Goal: Transaction & Acquisition: Purchase product/service

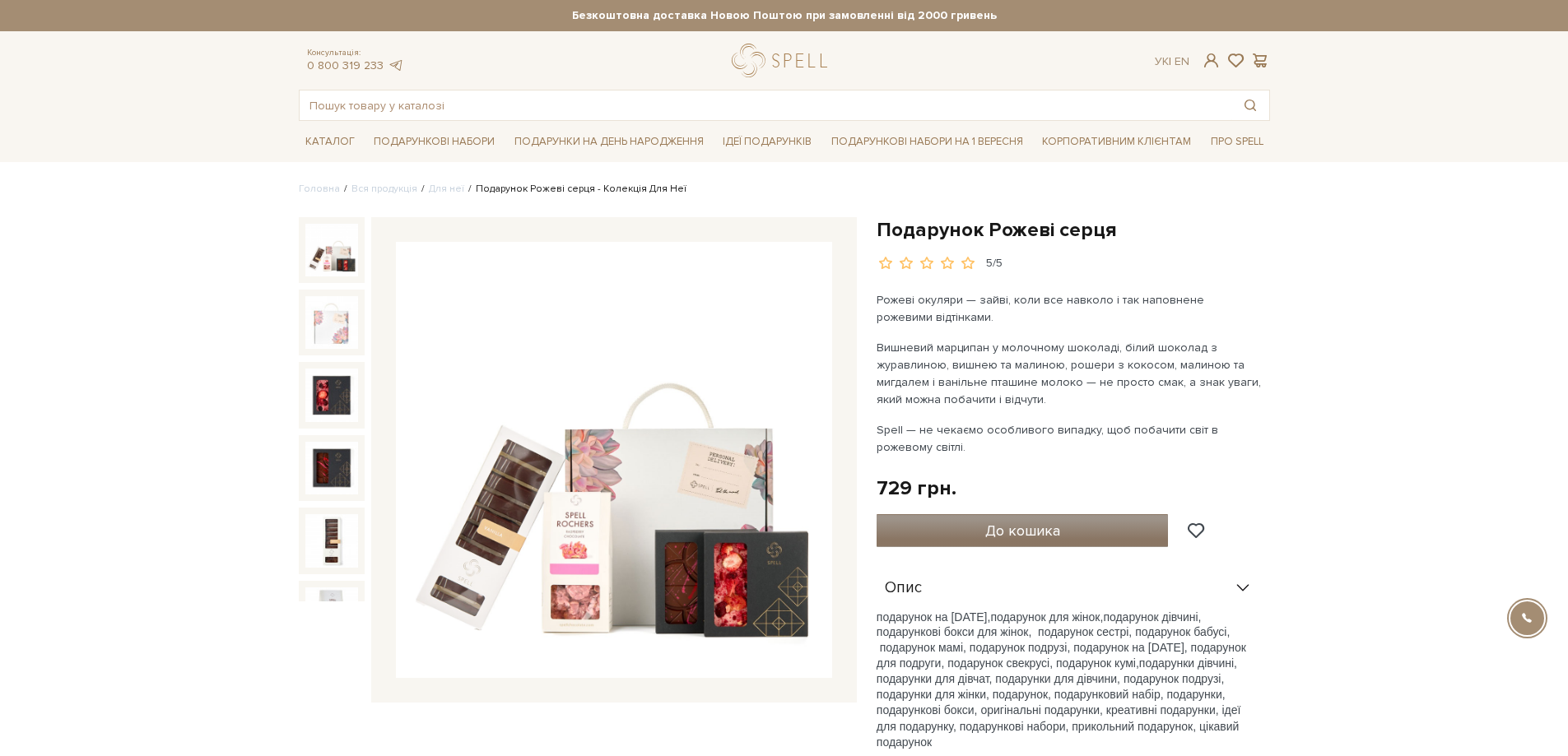
type input "vnaeya@gmail.com"
click at [978, 530] on button "До кошика" at bounding box center [1023, 530] width 292 height 33
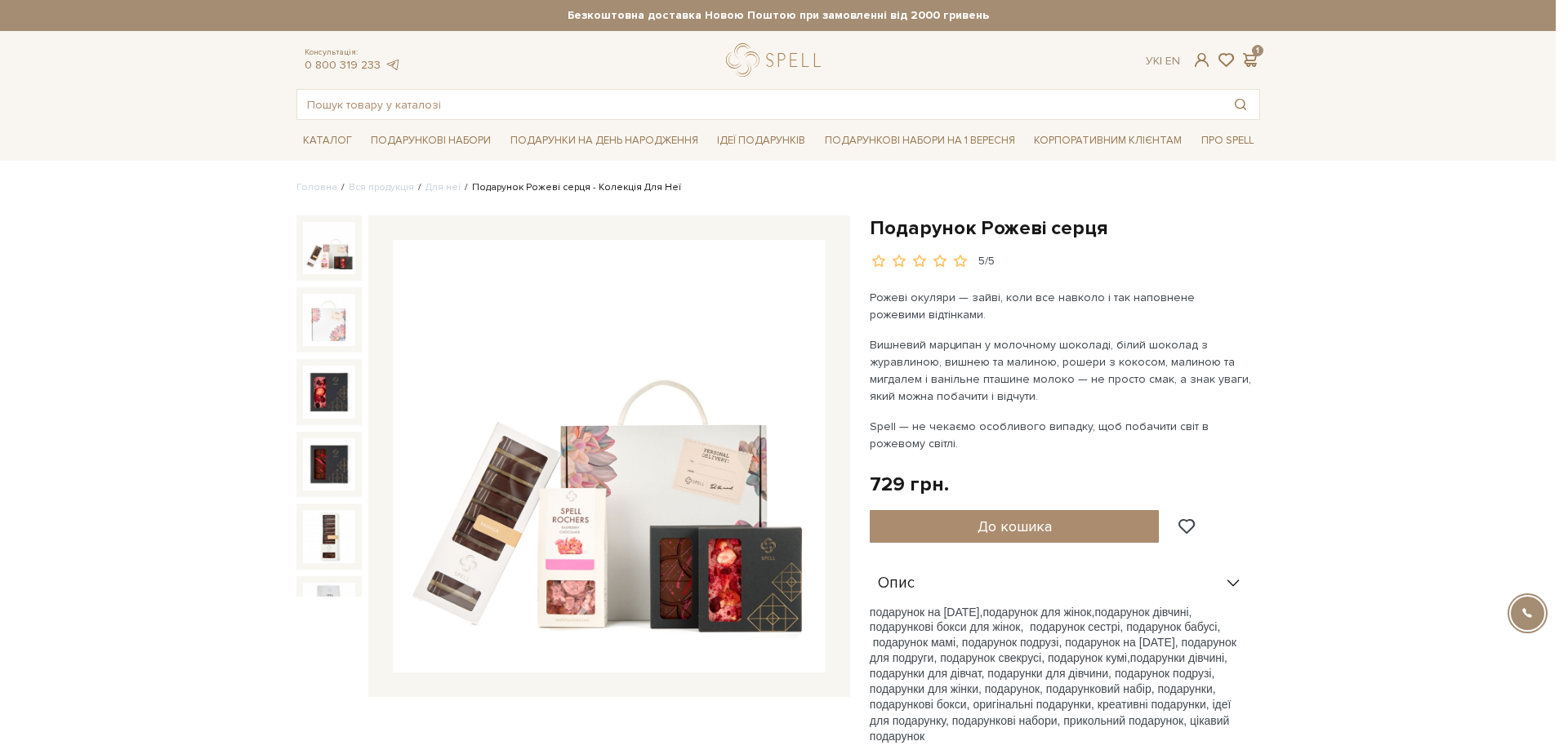
click at [1168, 191] on div at bounding box center [784, 375] width 1568 height 750
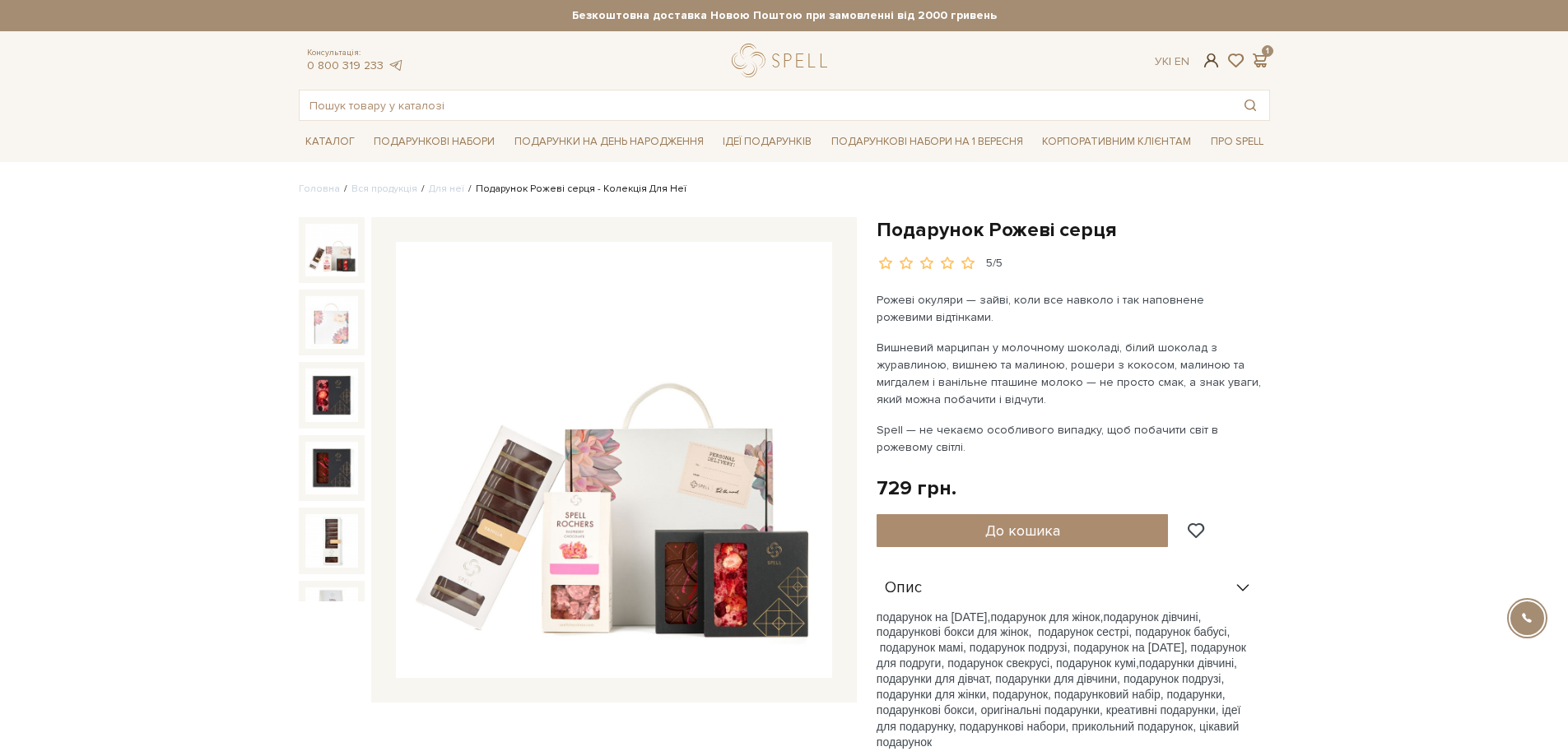
click at [1213, 62] on span at bounding box center [1210, 60] width 20 height 17
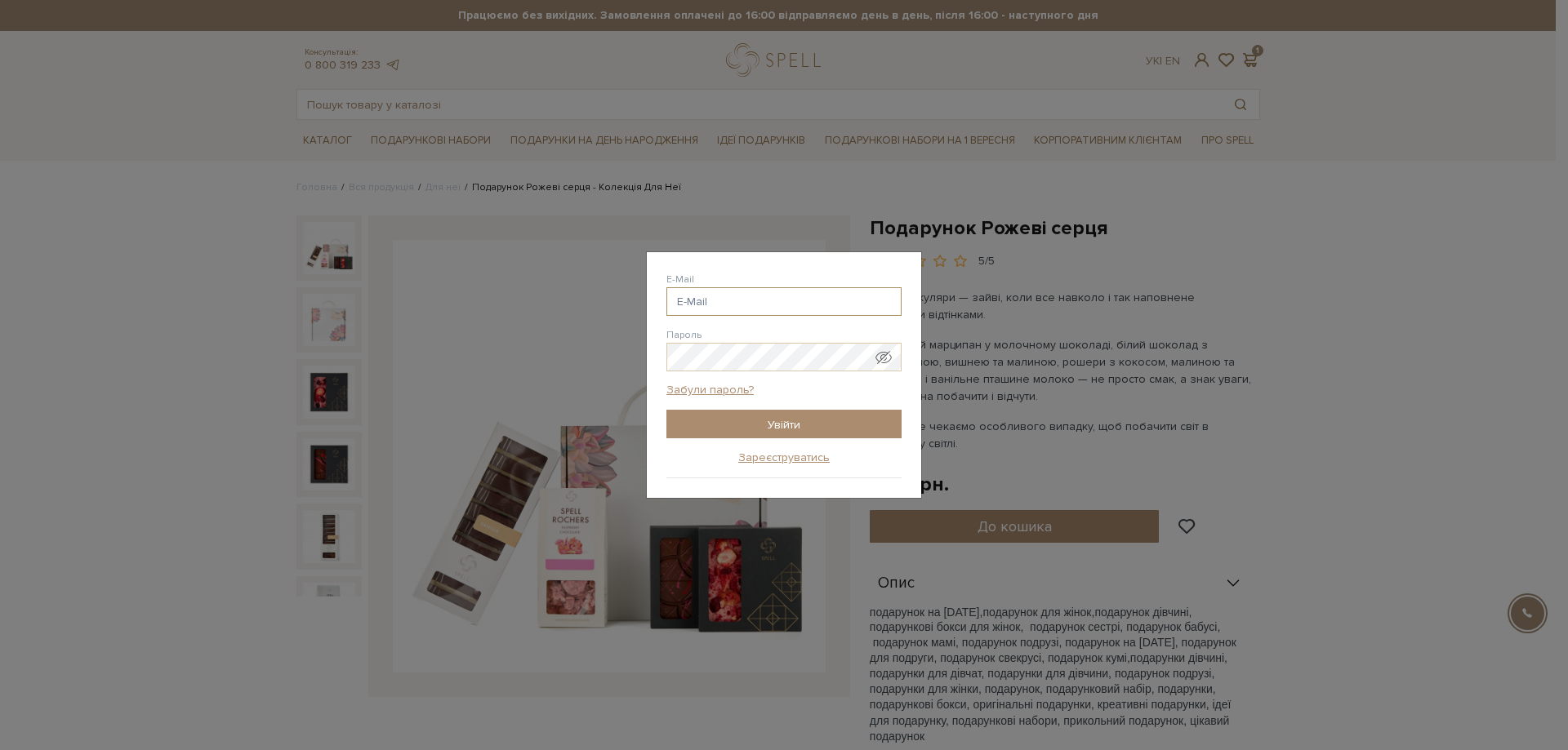
click at [720, 303] on input "E-Mail" at bounding box center [784, 302] width 235 height 29
type input "vnaeya@gmail.com"
click at [806, 421] on input "Увійти" at bounding box center [784, 424] width 235 height 29
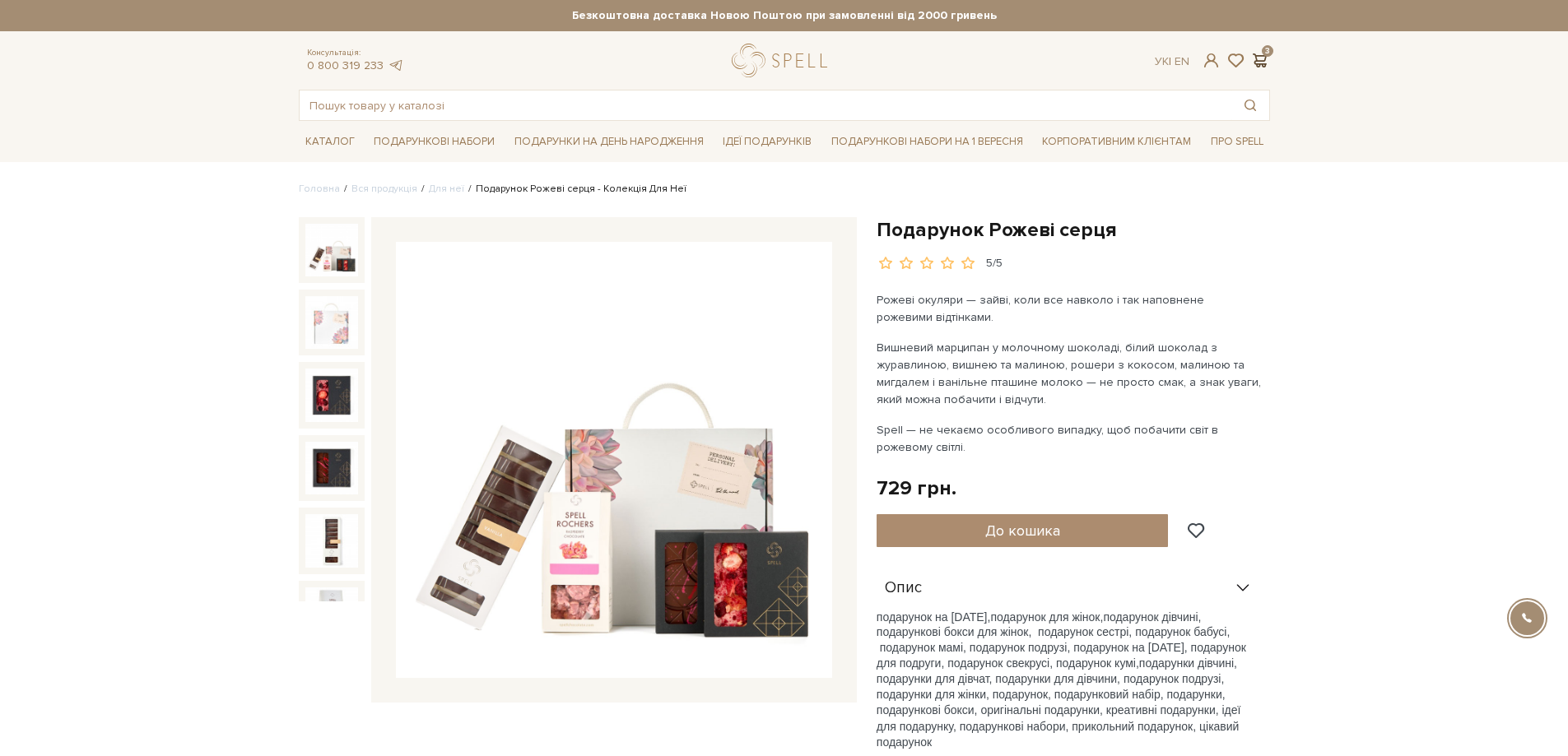
click at [1262, 62] on span at bounding box center [1259, 60] width 20 height 17
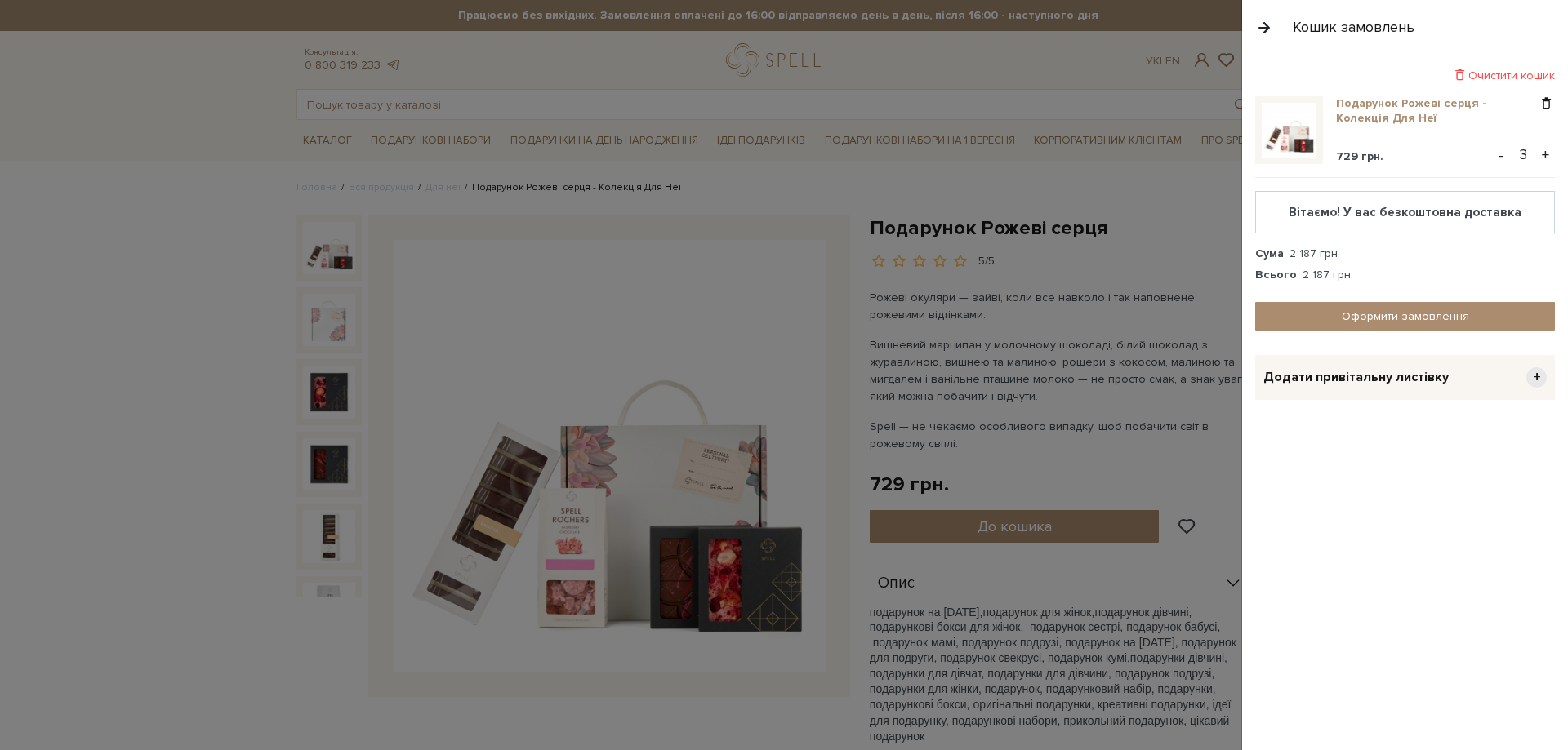
click at [1365, 100] on link "Подарунок Рожеві серця - Колекція Для Неї" at bounding box center [1437, 110] width 202 height 29
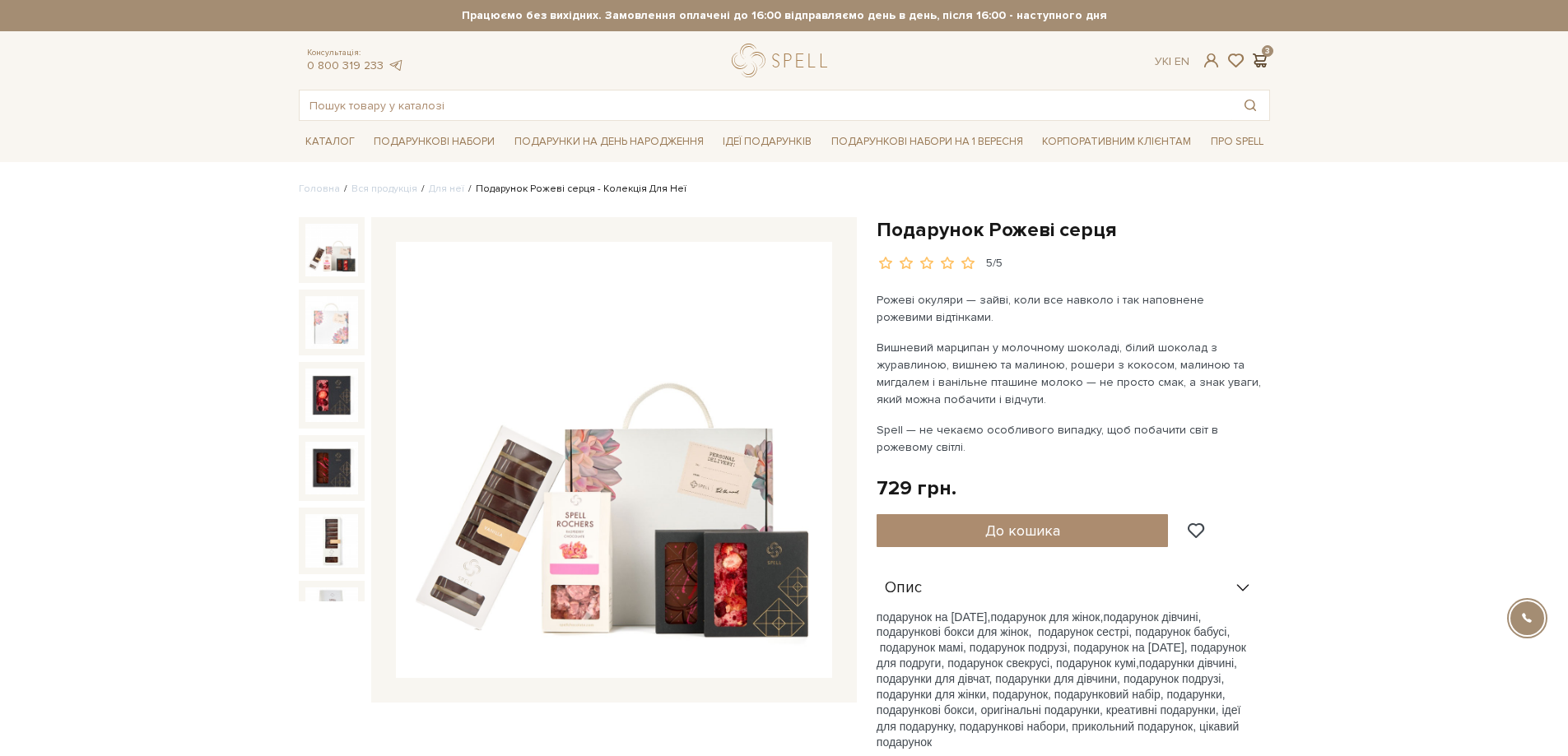
click at [1266, 56] on span at bounding box center [1259, 60] width 20 height 17
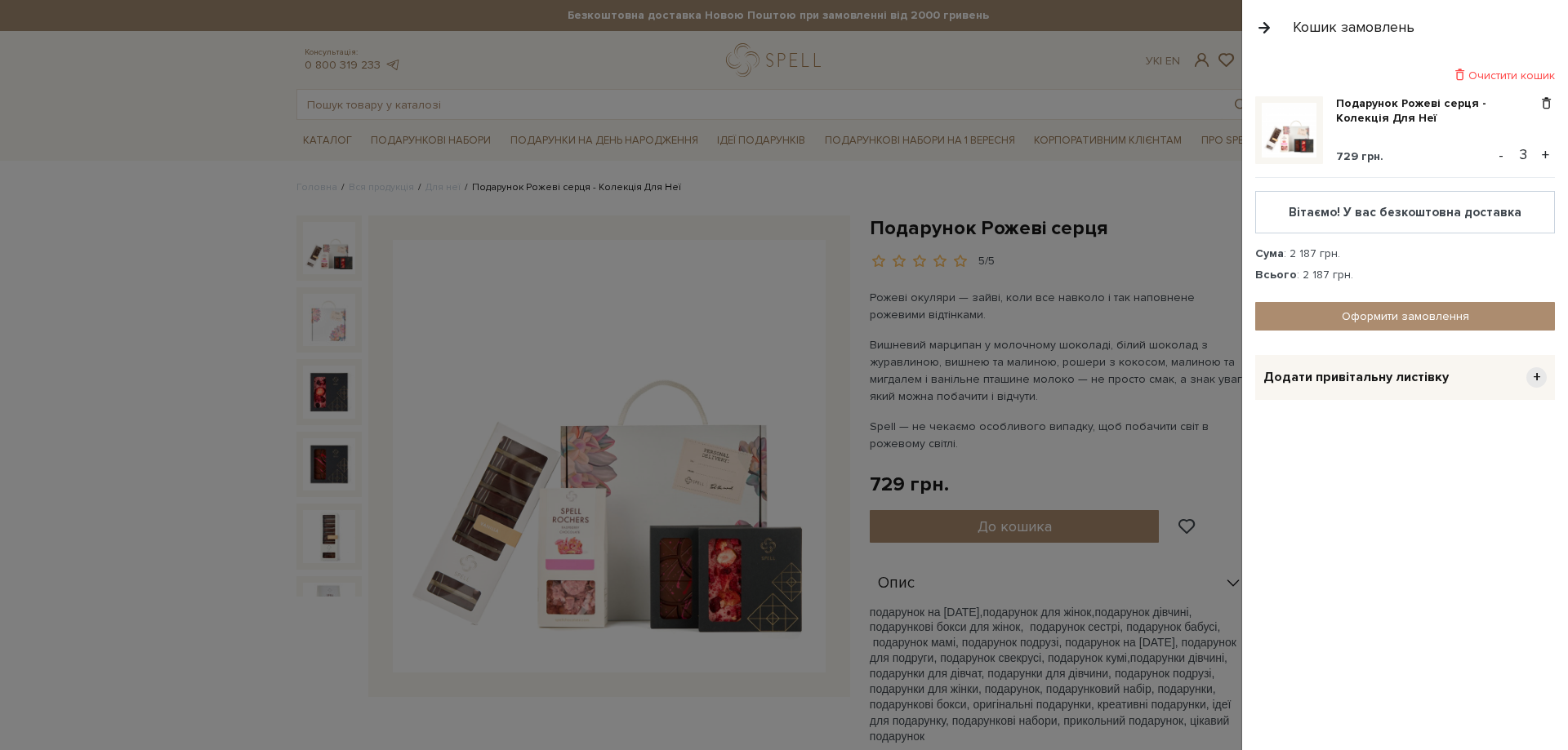
click at [1497, 159] on button "-" at bounding box center [1500, 155] width 16 height 24
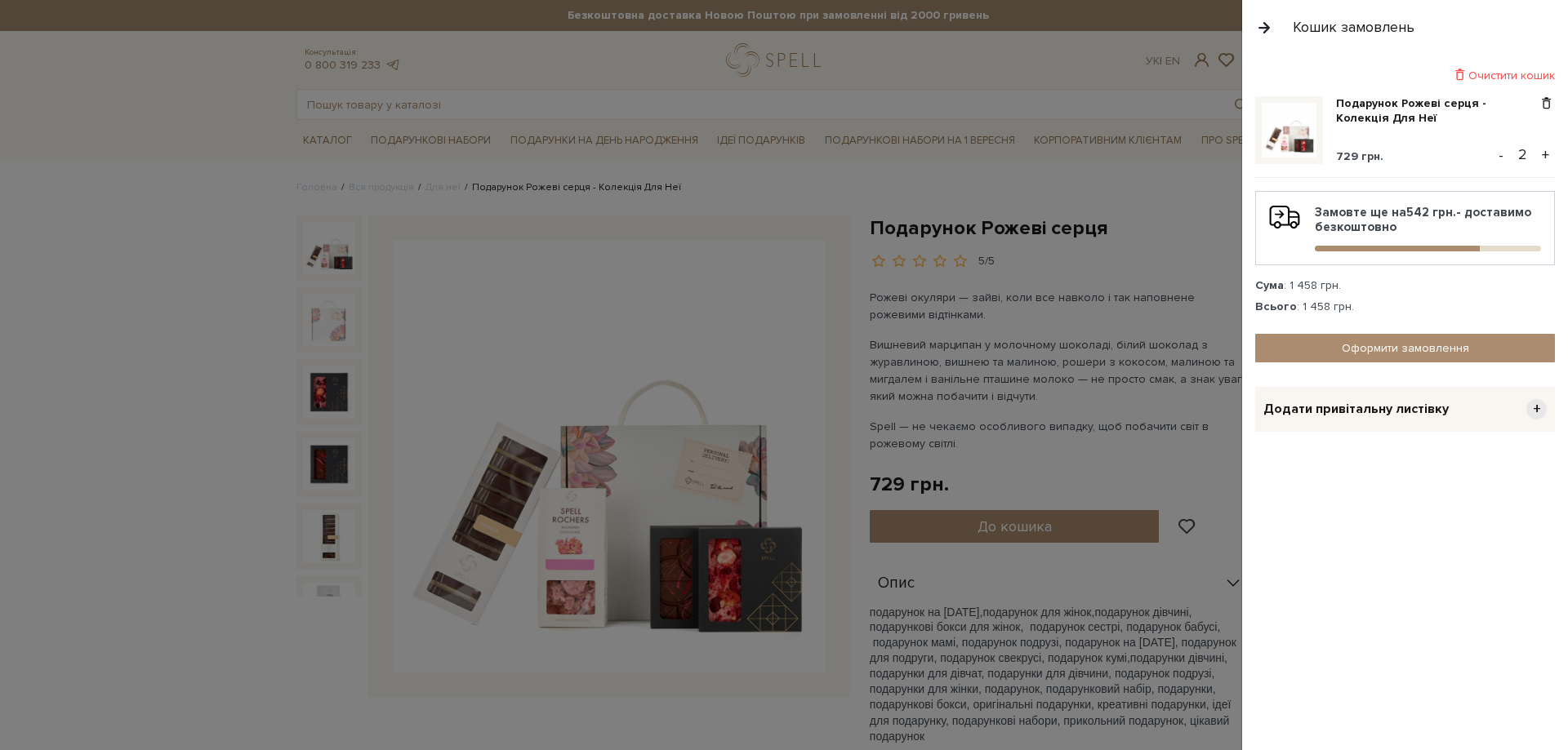
click at [1501, 159] on button "-" at bounding box center [1500, 155] width 16 height 24
click at [1326, 347] on link "Оформити замовлення" at bounding box center [1404, 347] width 300 height 29
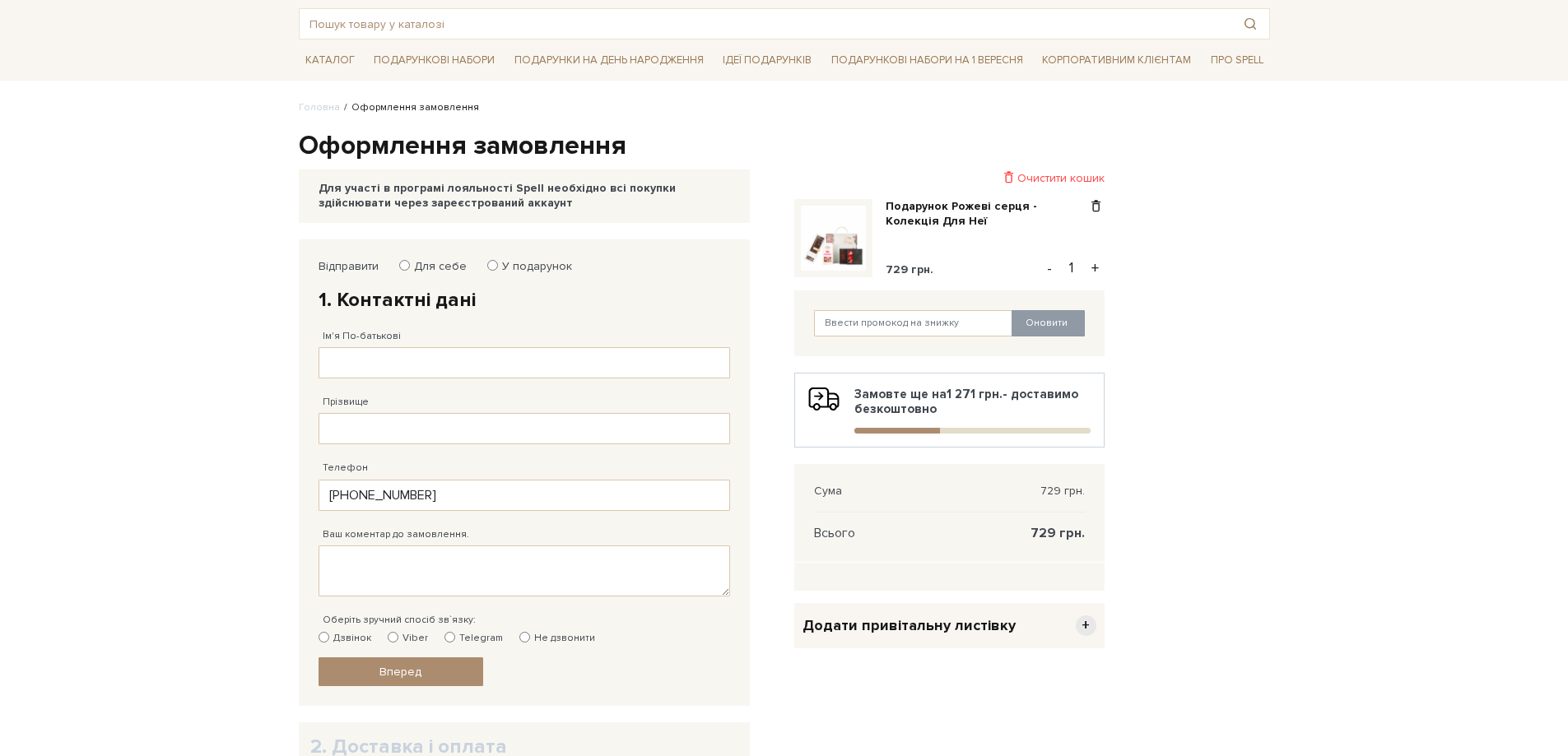
scroll to position [82, 0]
click at [402, 265] on input "Для себе" at bounding box center [404, 264] width 10 height 10
radio input "true"
click at [408, 370] on input "Ім'я По-батькові" at bounding box center [524, 362] width 412 height 31
type input "[PERSON_NAME]"
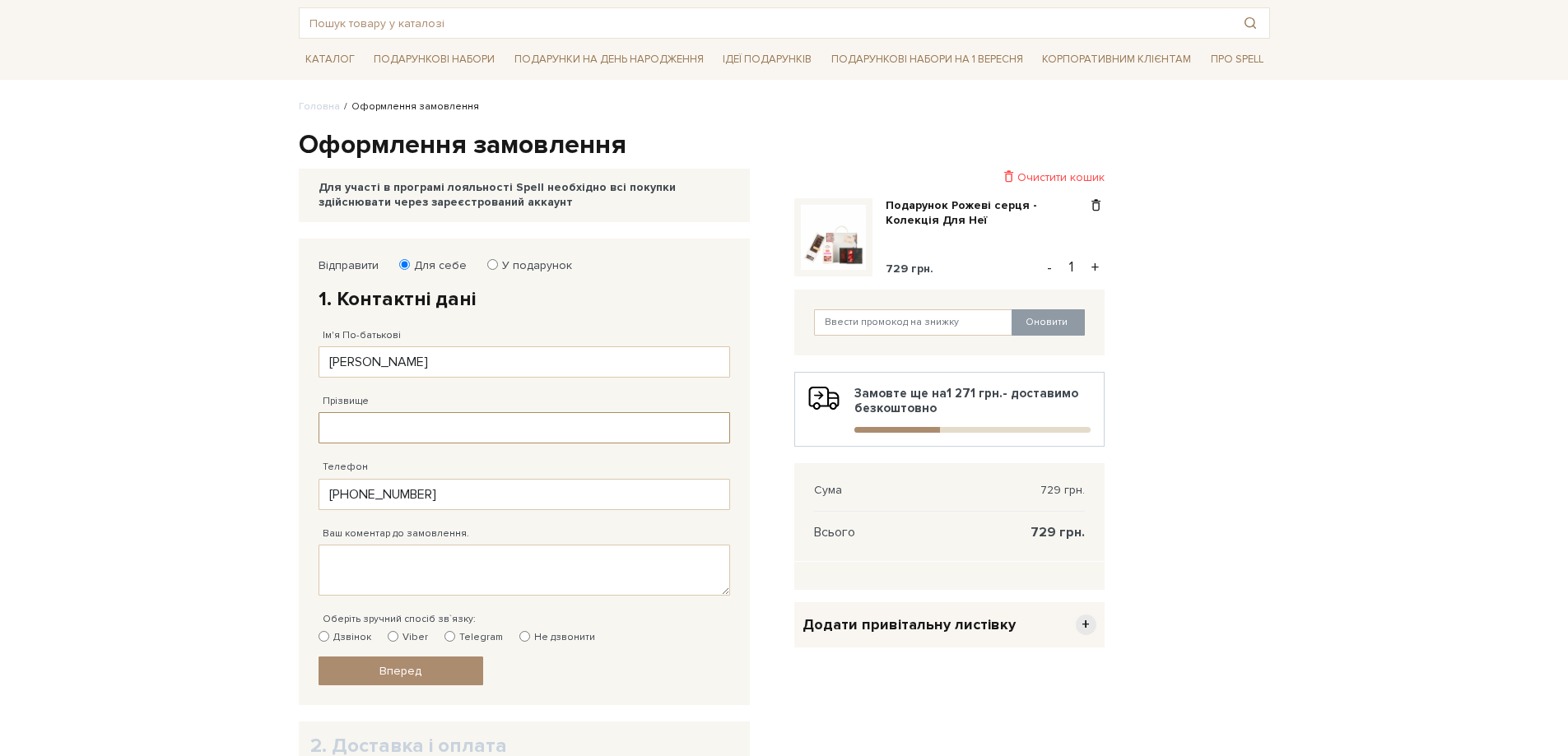
click at [385, 426] on input "Прізвище" at bounding box center [524, 427] width 412 height 31
type input "[PERSON_NAME]"
drag, startPoint x: 375, startPoint y: 363, endPoint x: 271, endPoint y: 350, distance: 104.8
click at [271, 356] on body "Подарункові набори SALE Корпоративним клієнтам Доставка і оплата Консультація: …" at bounding box center [784, 480] width 1568 height 1125
type input "[PERSON_NAME]"
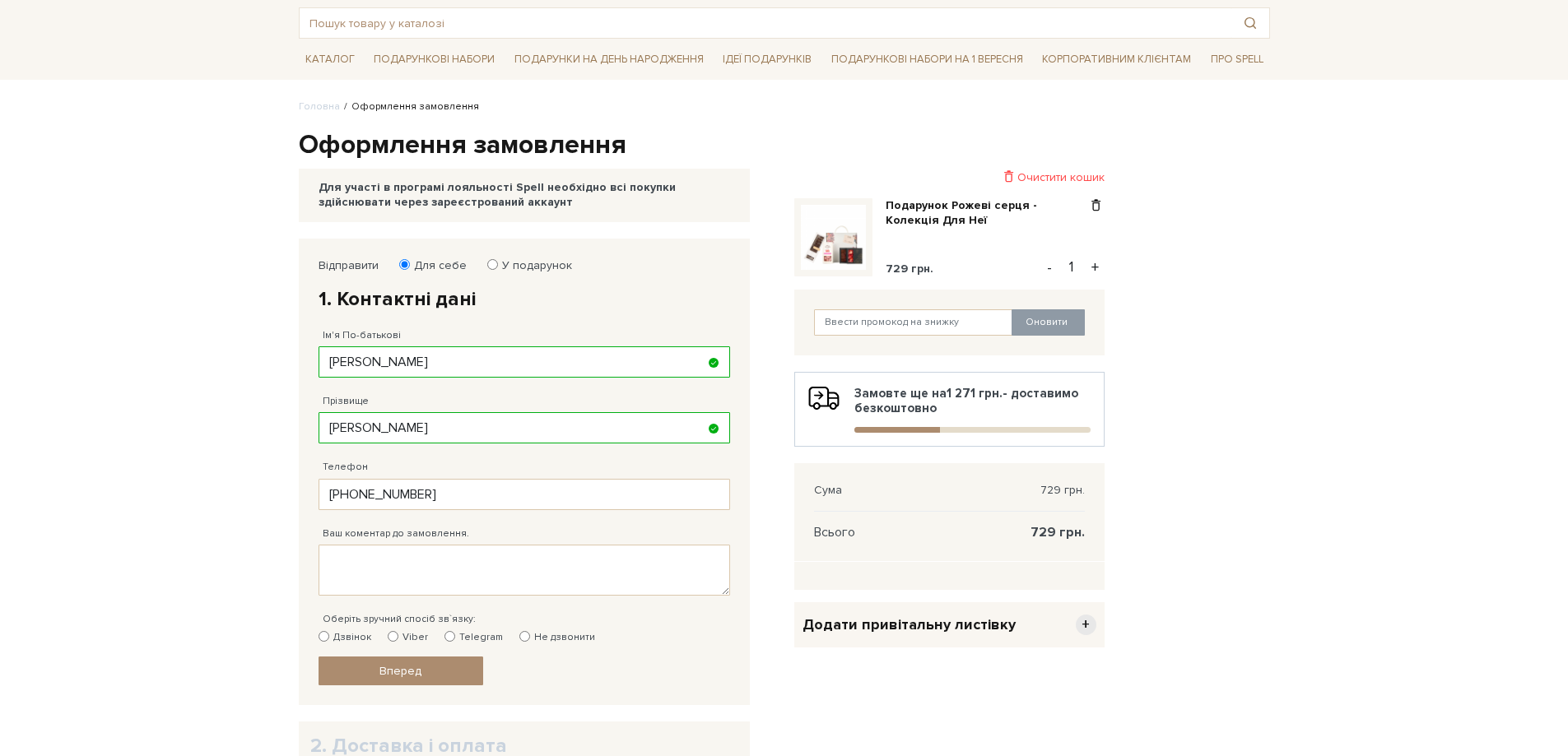
click at [251, 251] on body "Подарункові набори SALE Корпоративним клієнтам Доставка і оплата Консультація: …" at bounding box center [784, 480] width 1568 height 1125
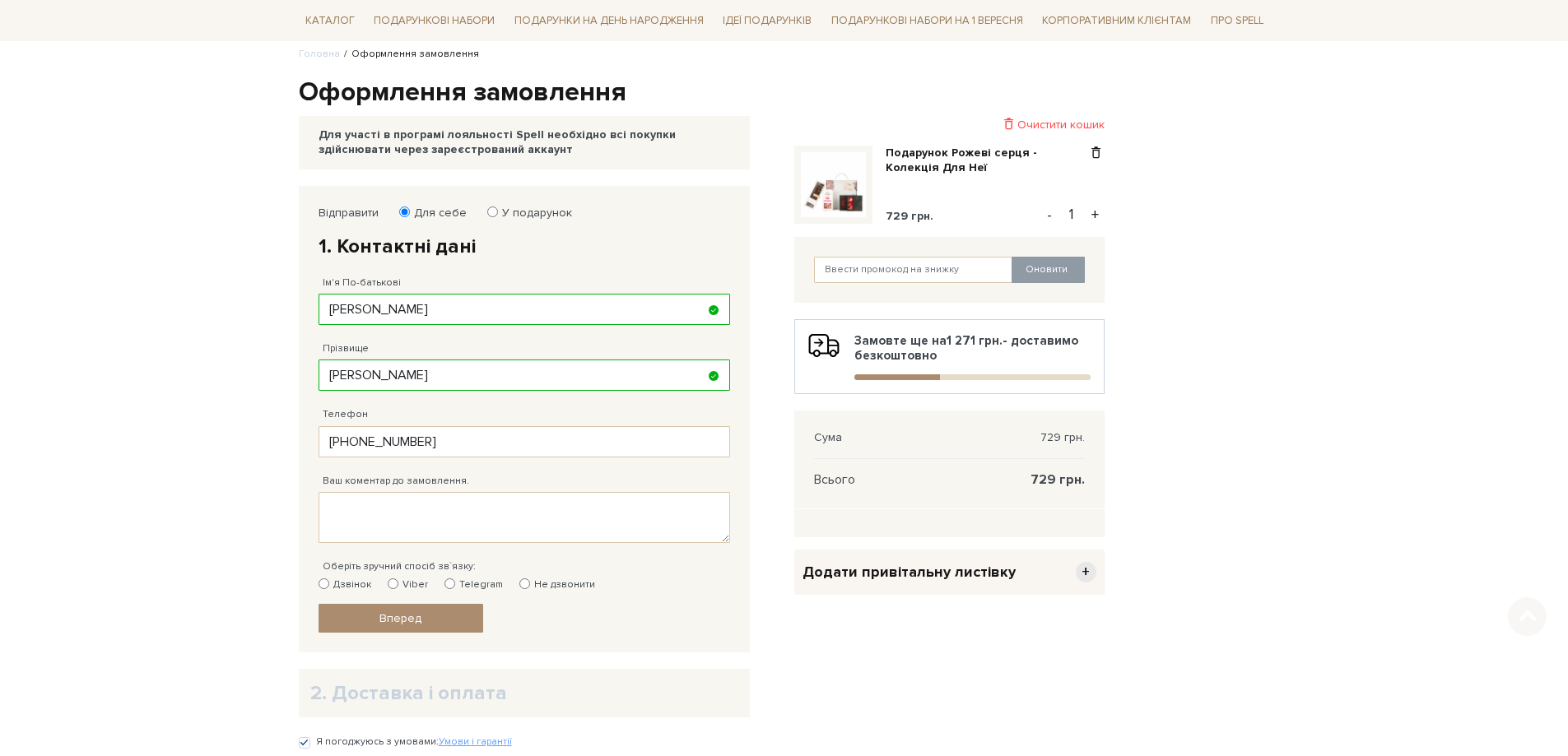
scroll to position [165, 0]
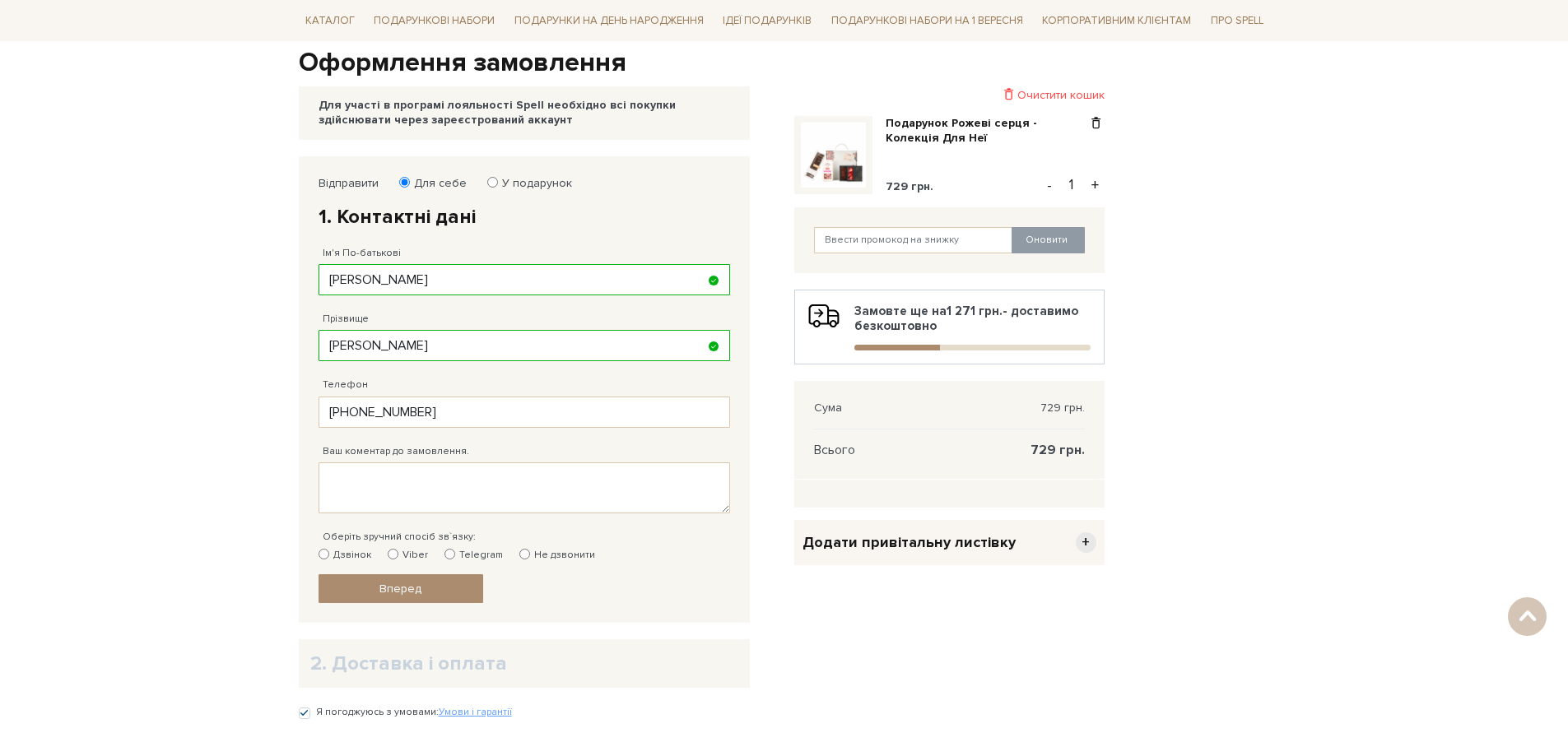
click at [390, 555] on input "Viber" at bounding box center [393, 554] width 10 height 10
radio input "true"
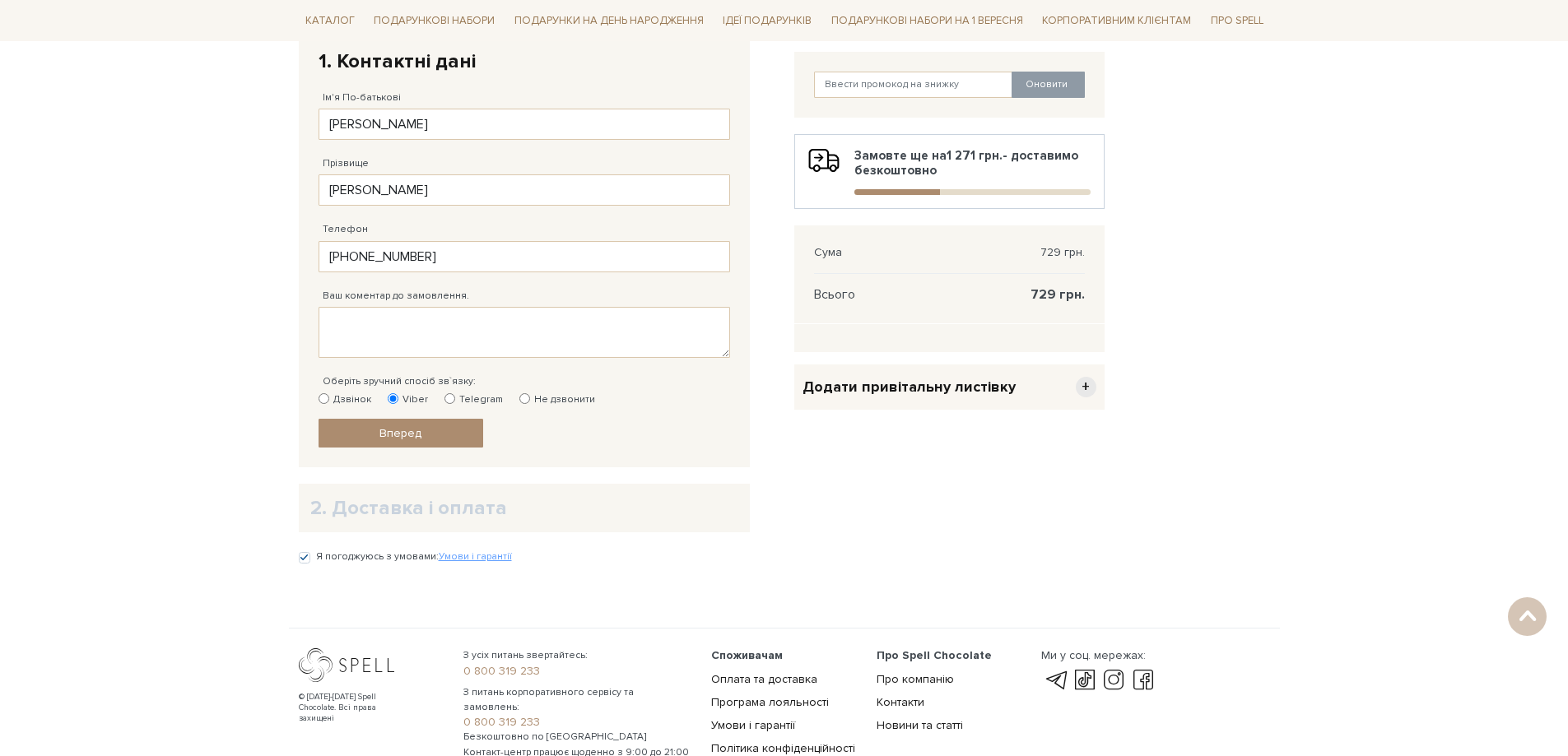
scroll to position [330, 0]
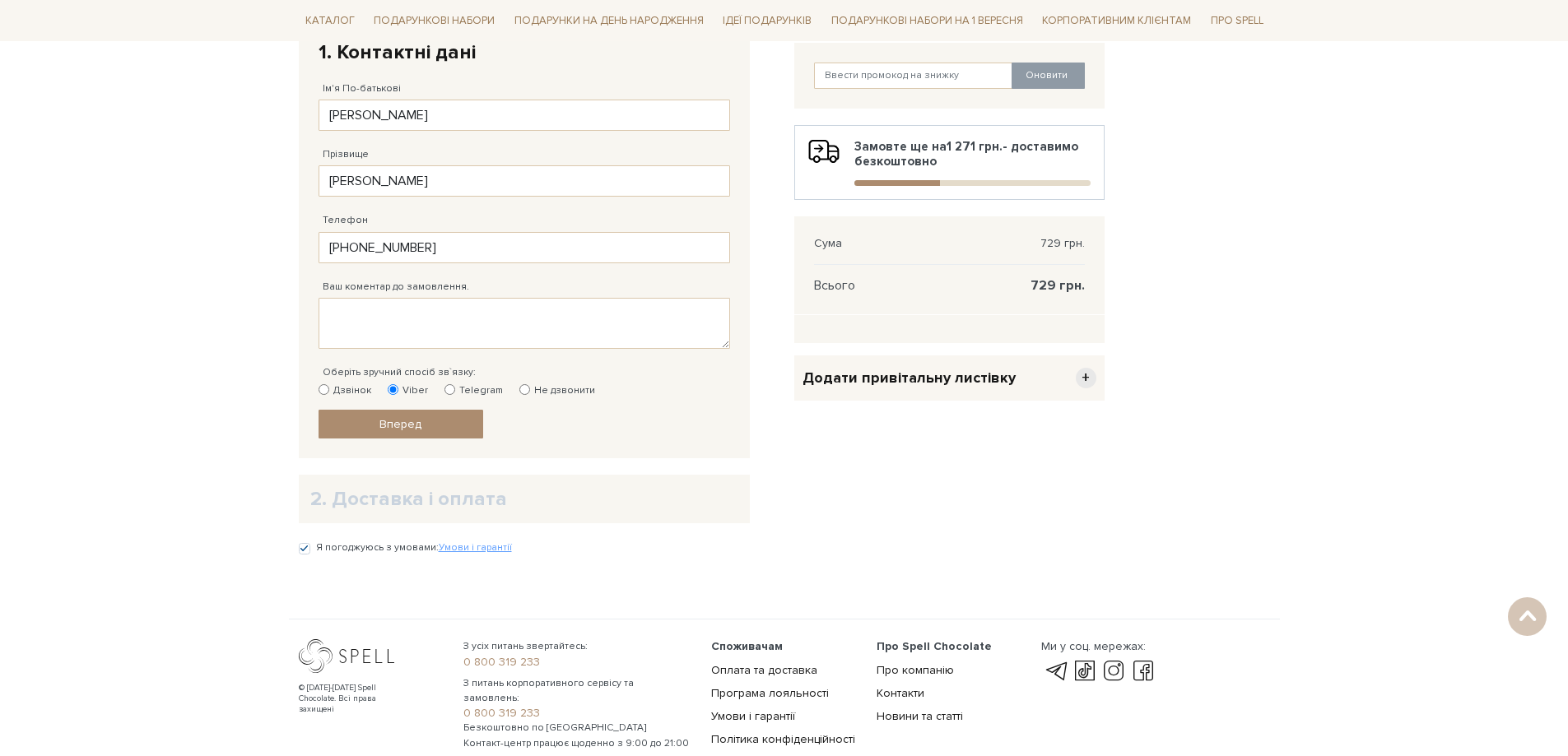
click at [405, 502] on h2 "2. Доставка і оплата" at bounding box center [524, 498] width 428 height 25
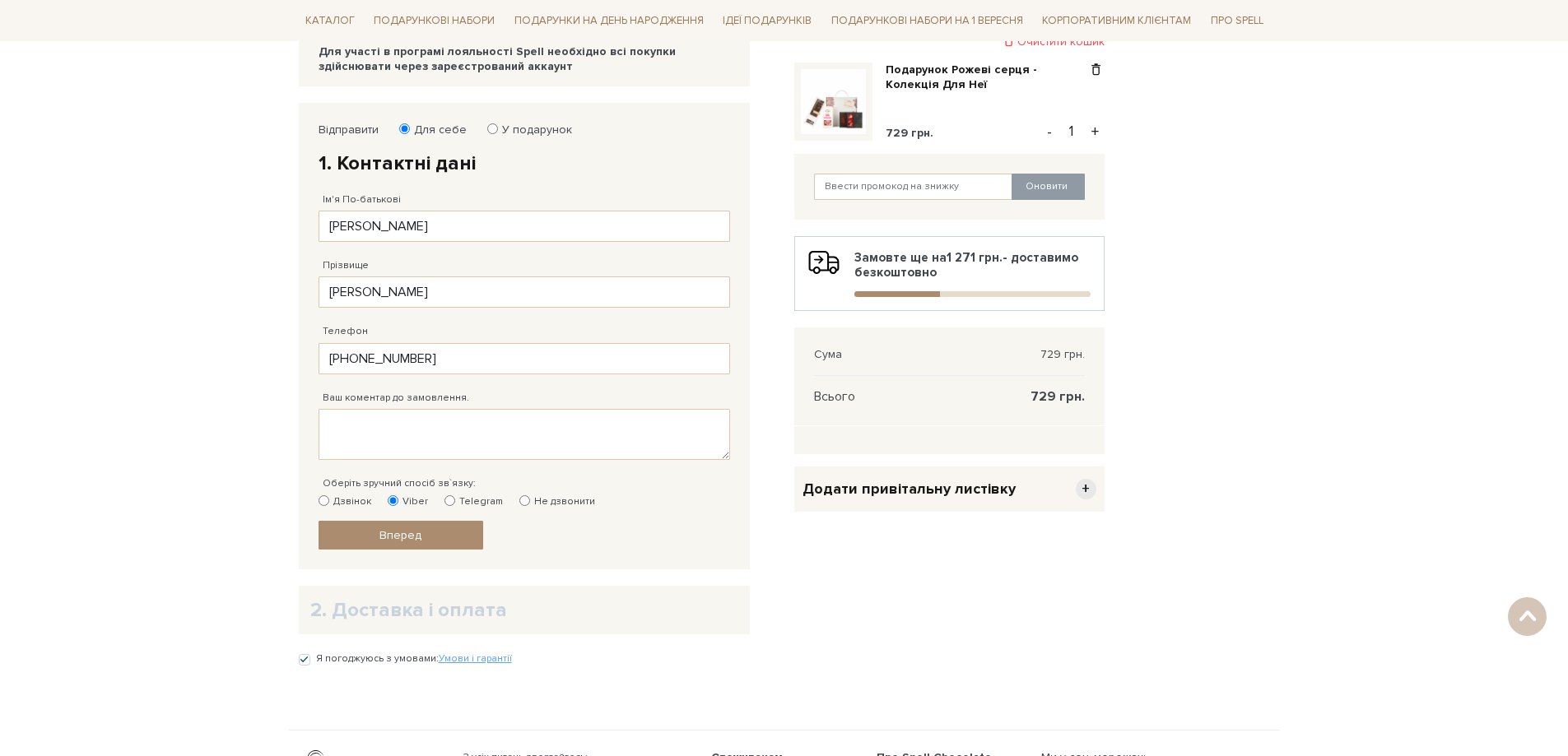
scroll to position [247, 0]
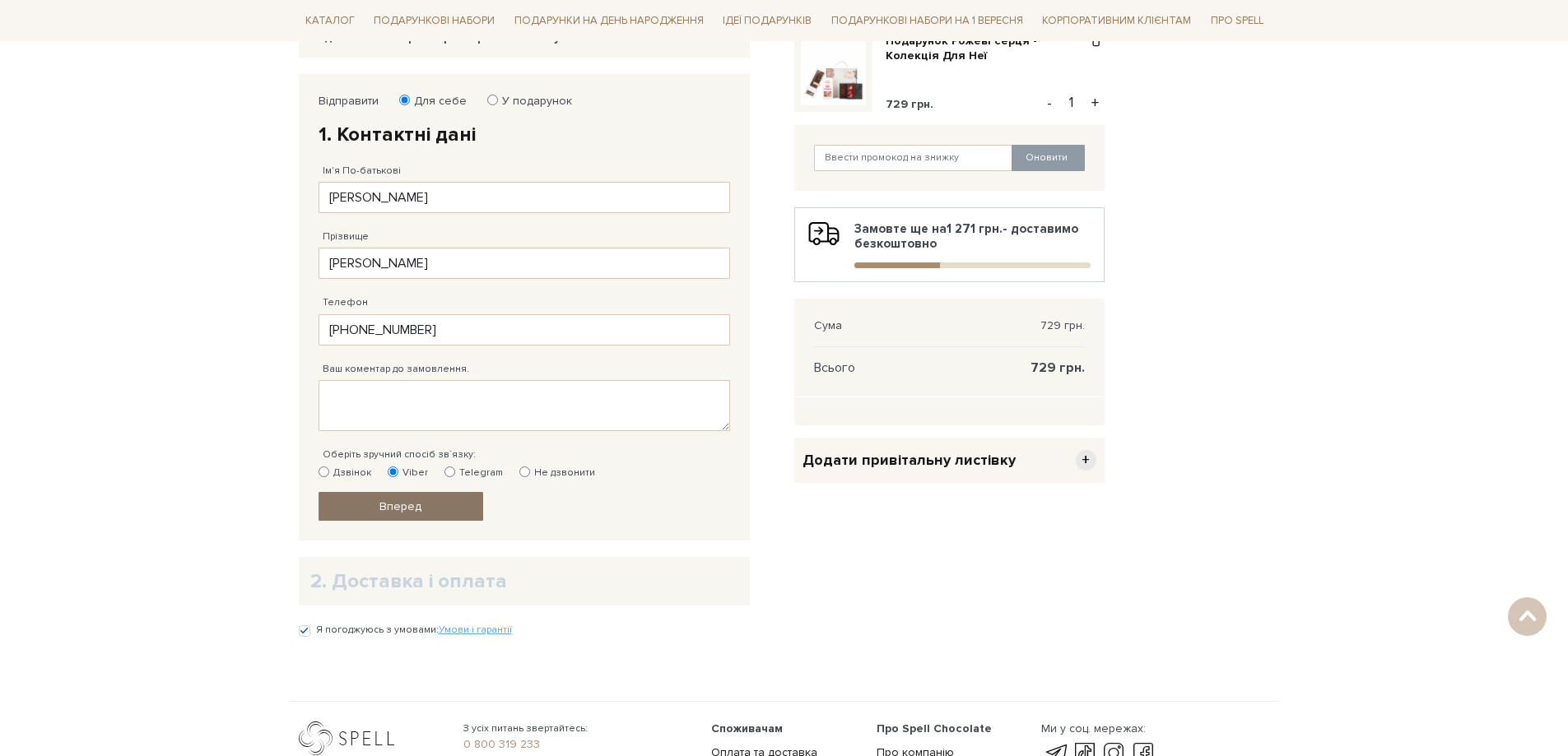
click at [367, 505] on link "Вперед" at bounding box center [400, 507] width 165 height 29
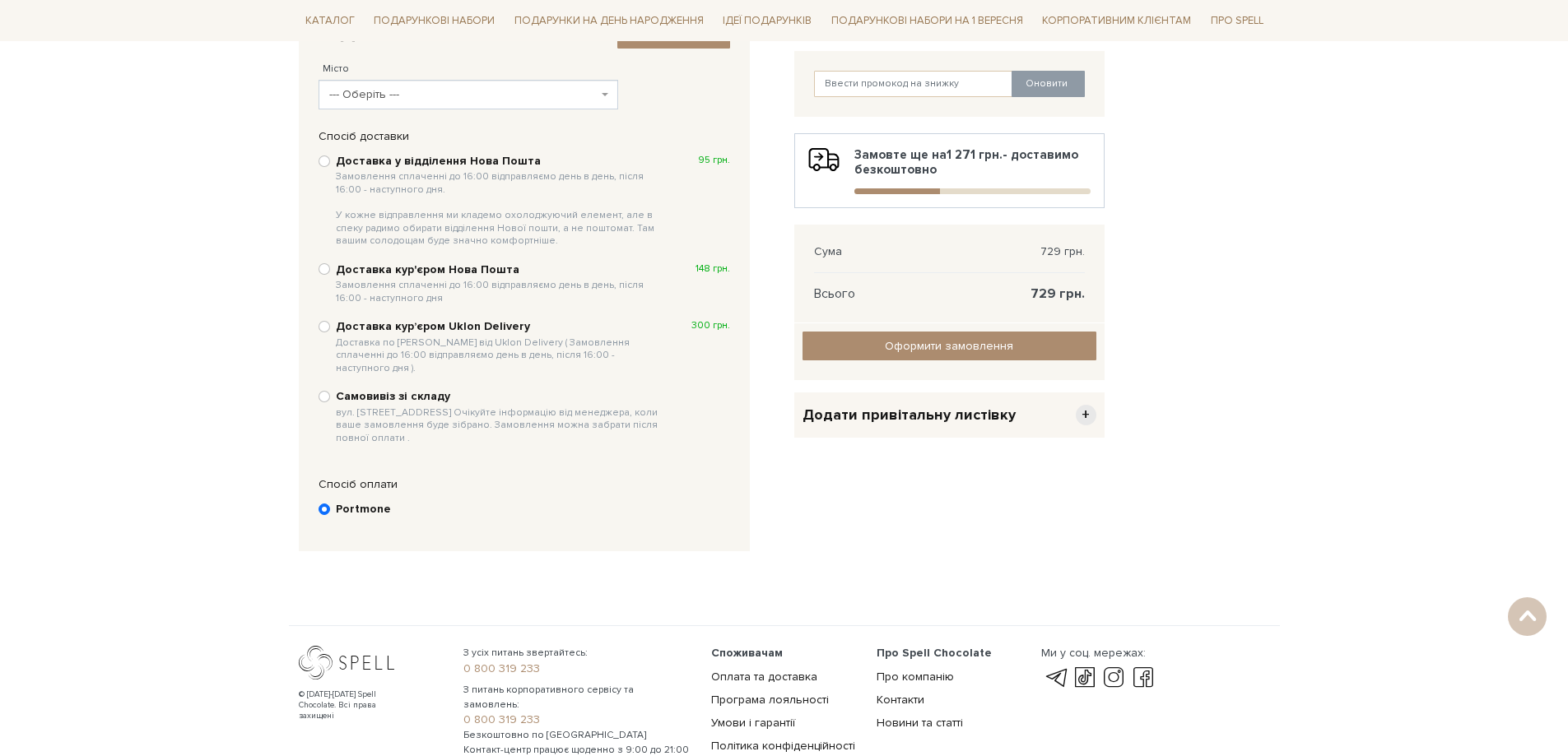
scroll to position [238, 0]
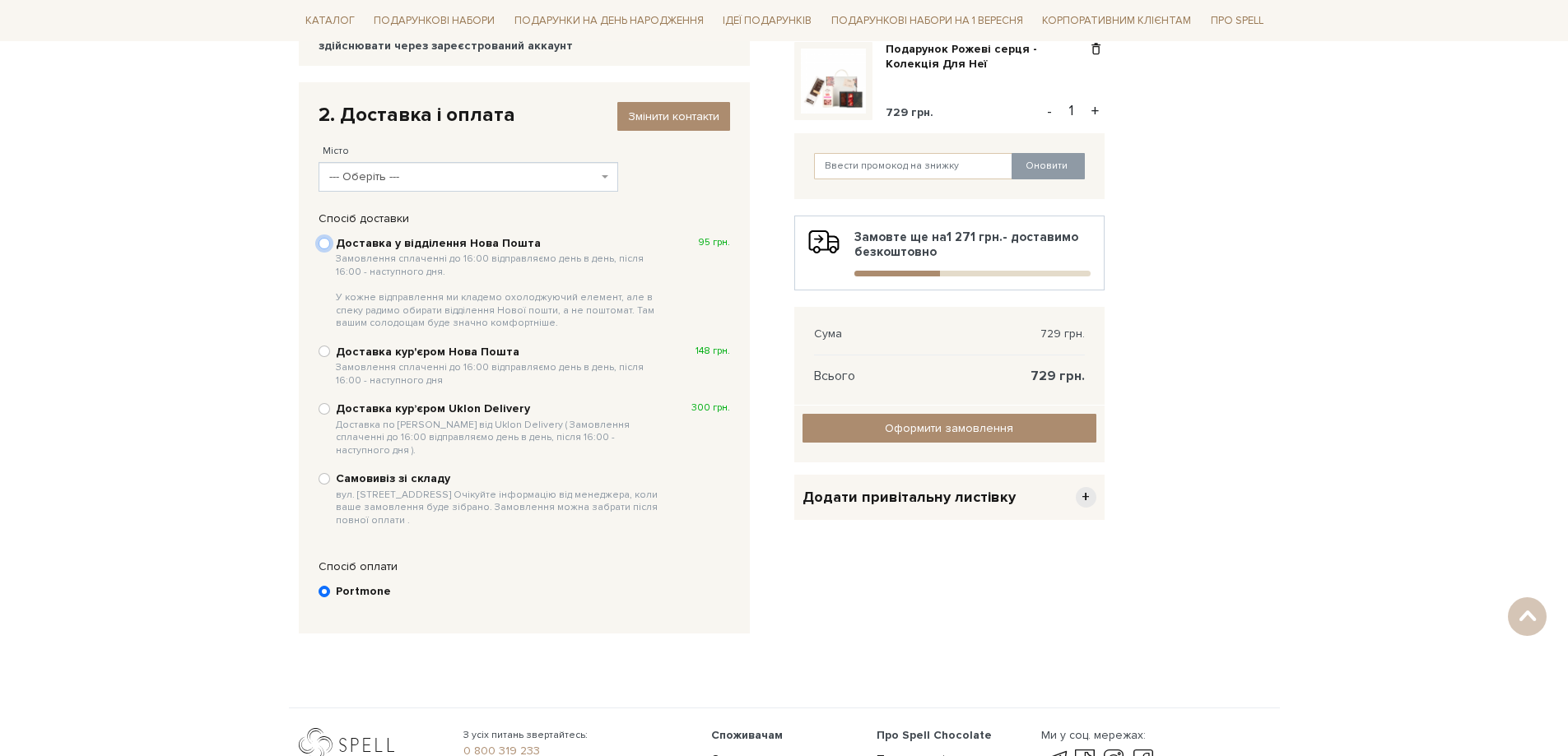
click at [325, 245] on input "Доставка у відділення Нова Пошта Замовлення сплаченні до 16:00 відправляємо ден…" at bounding box center [324, 244] width 11 height 11
radio input "true"
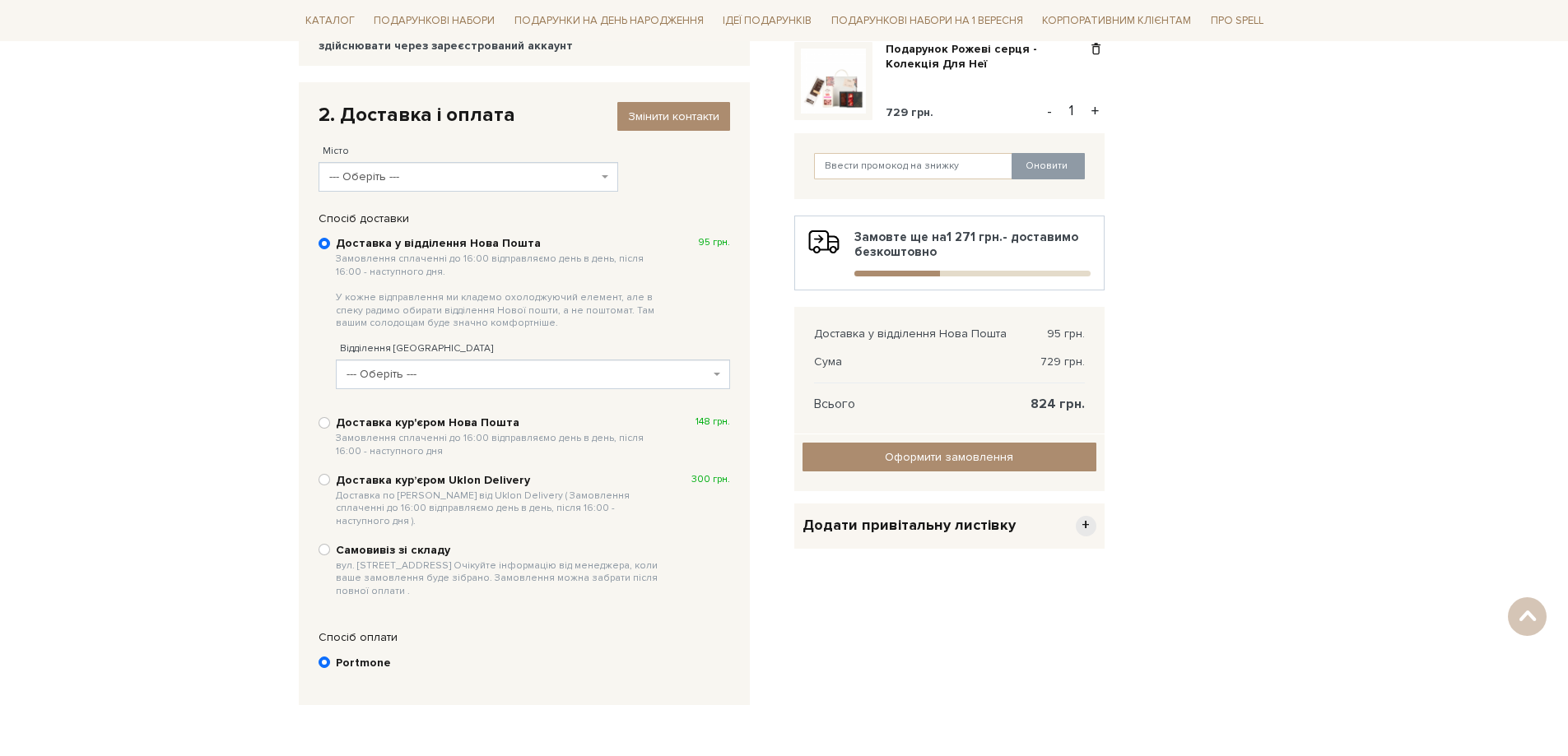
click at [415, 368] on span "--- Оберіть ---" at bounding box center [527, 374] width 363 height 16
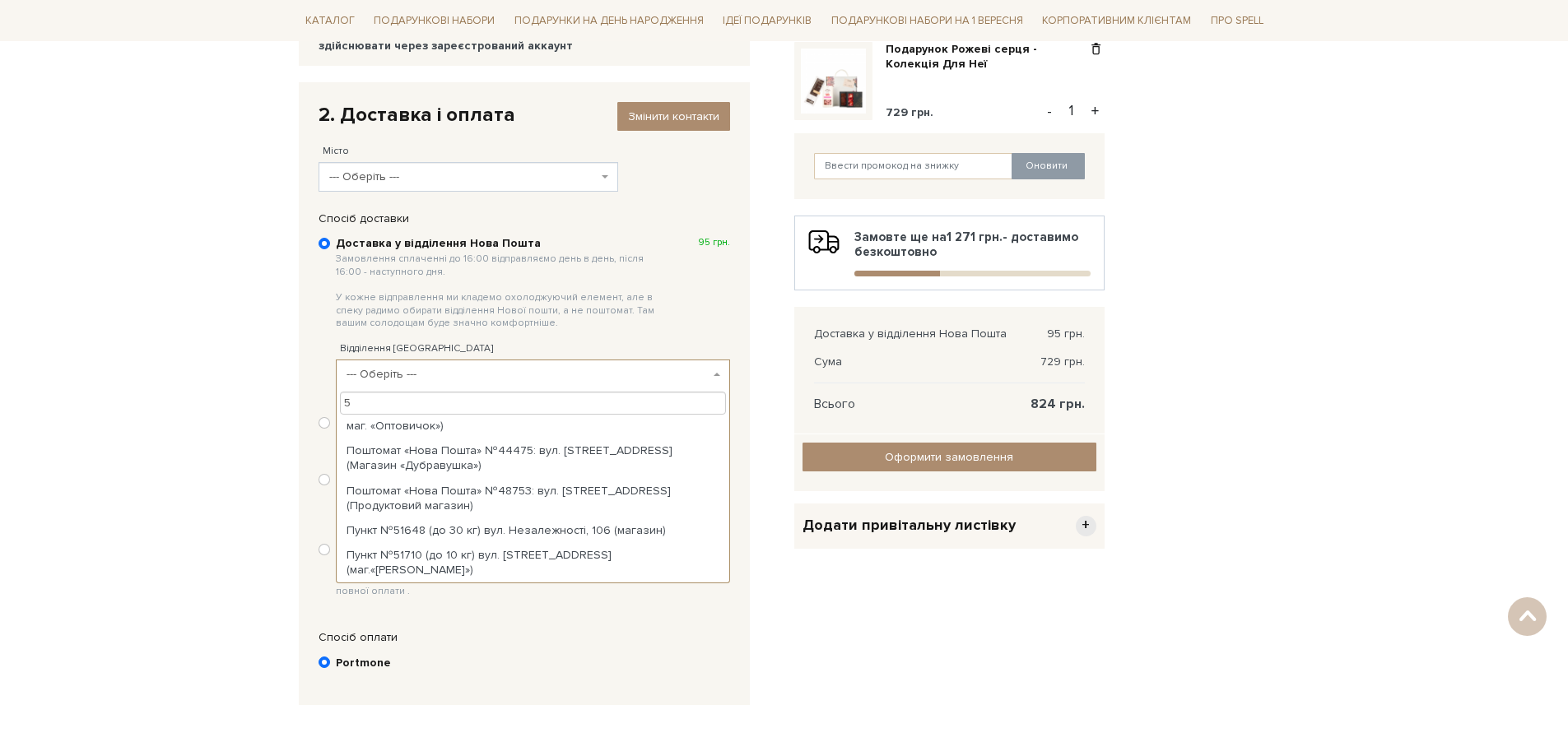
scroll to position [0, 0]
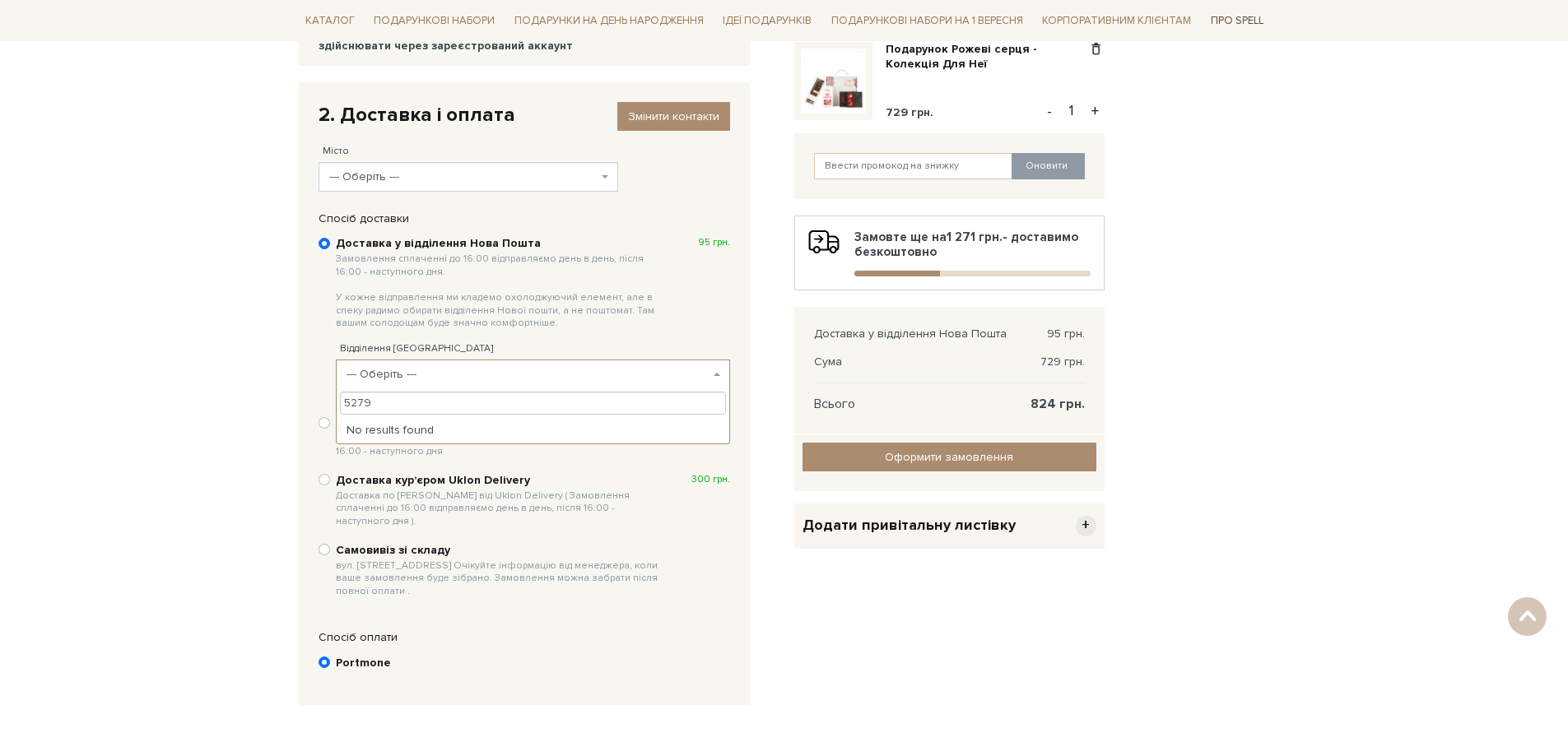
type input "5279"
click at [624, 373] on span "--- Оберіть ---" at bounding box center [527, 374] width 363 height 16
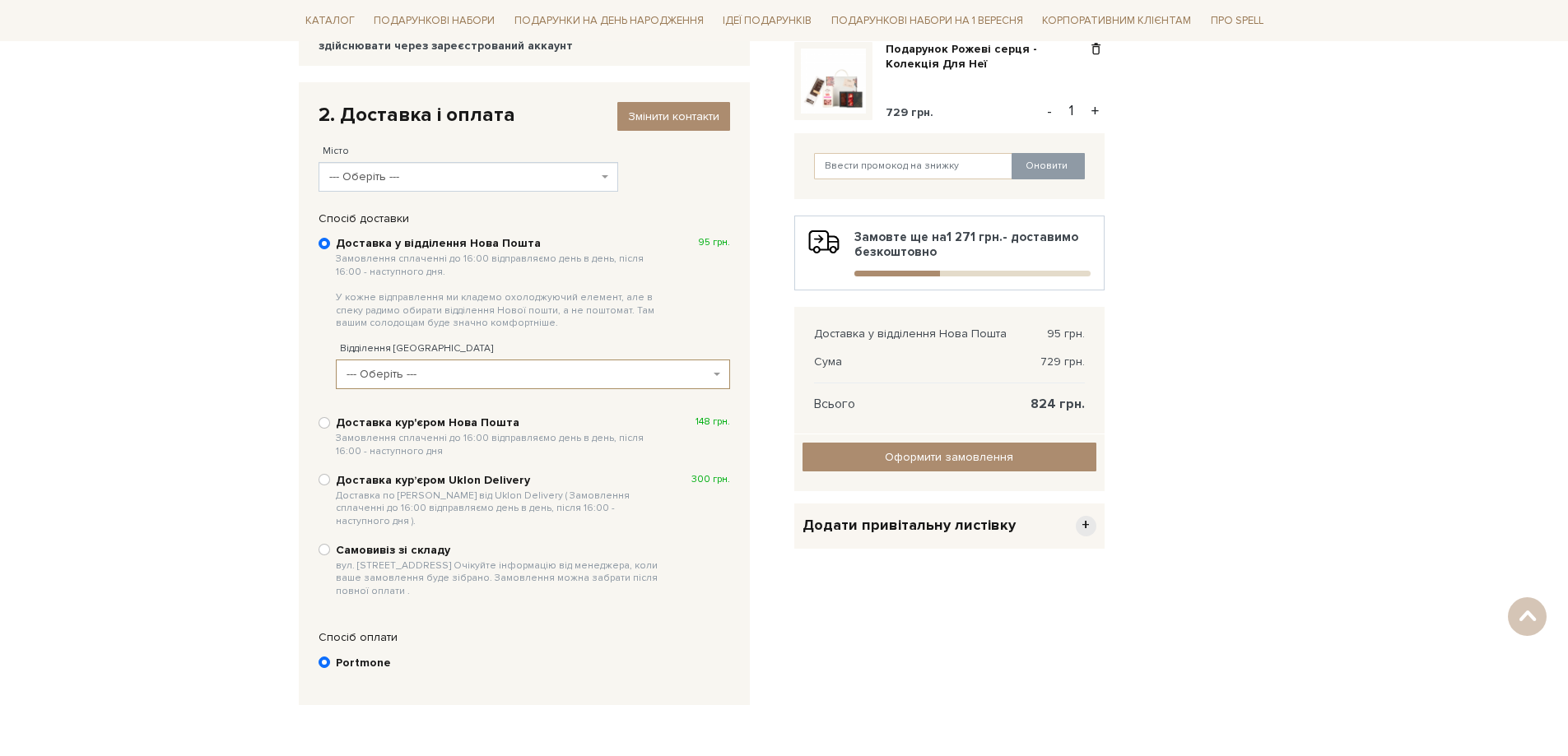
click at [396, 179] on span "--- Оберіть ---" at bounding box center [464, 176] width 269 height 16
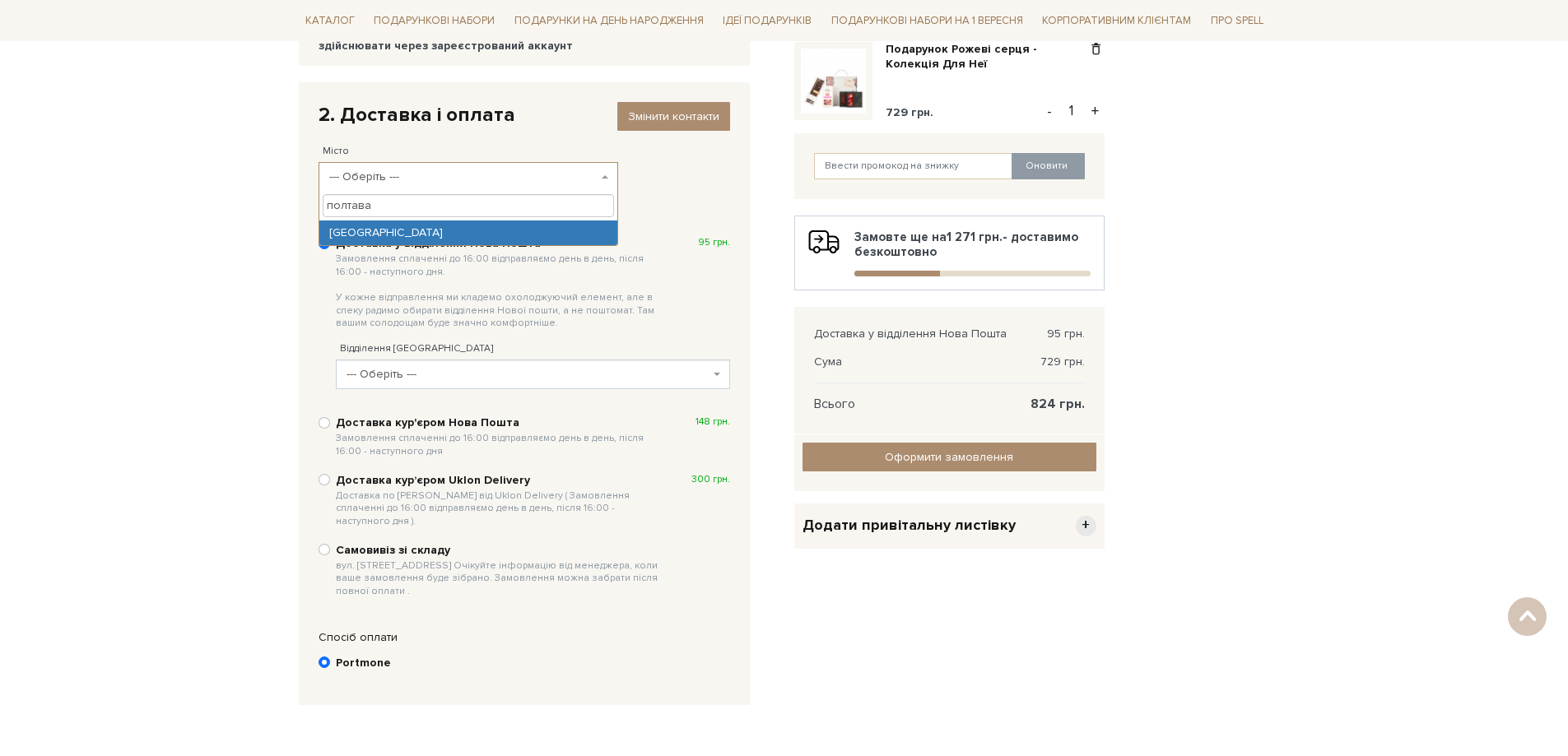
type input "полтава"
select select "Полтава"
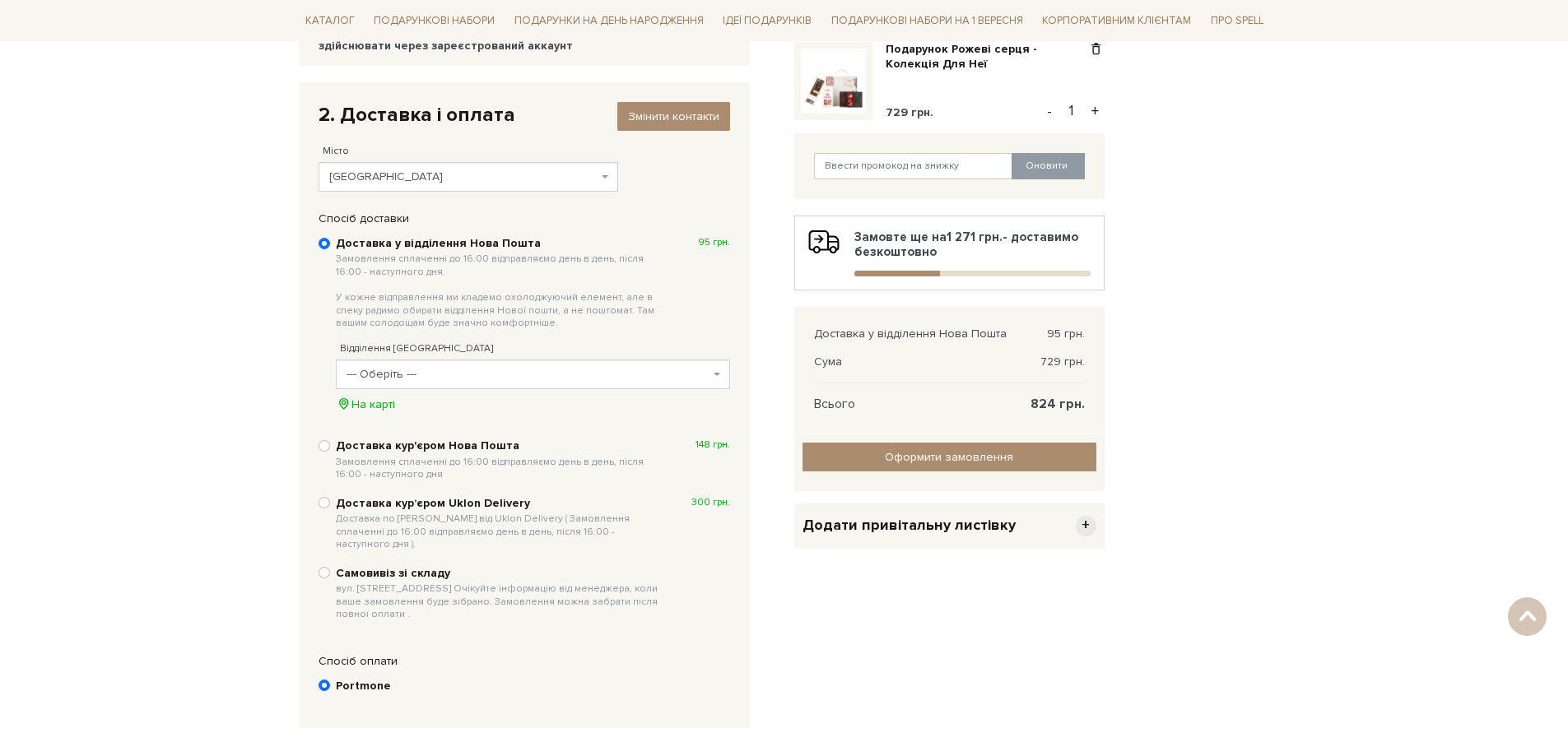
click at [535, 377] on span "--- Оберіть ---" at bounding box center [527, 374] width 363 height 16
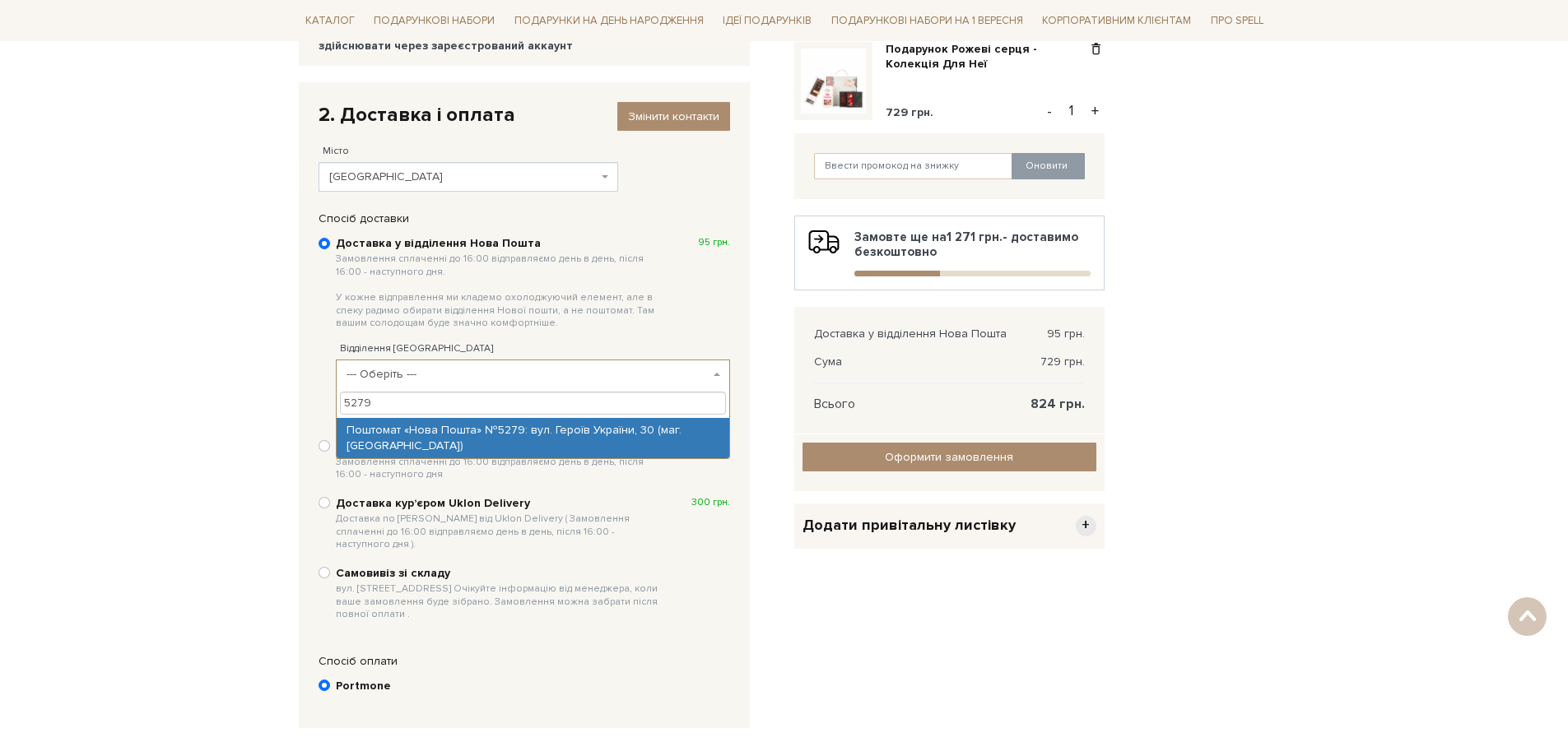
type input "5279"
select select "Поштомат «Нова Пошта» №5279: вул. Героїв України, 30 (маг. АТБ)"
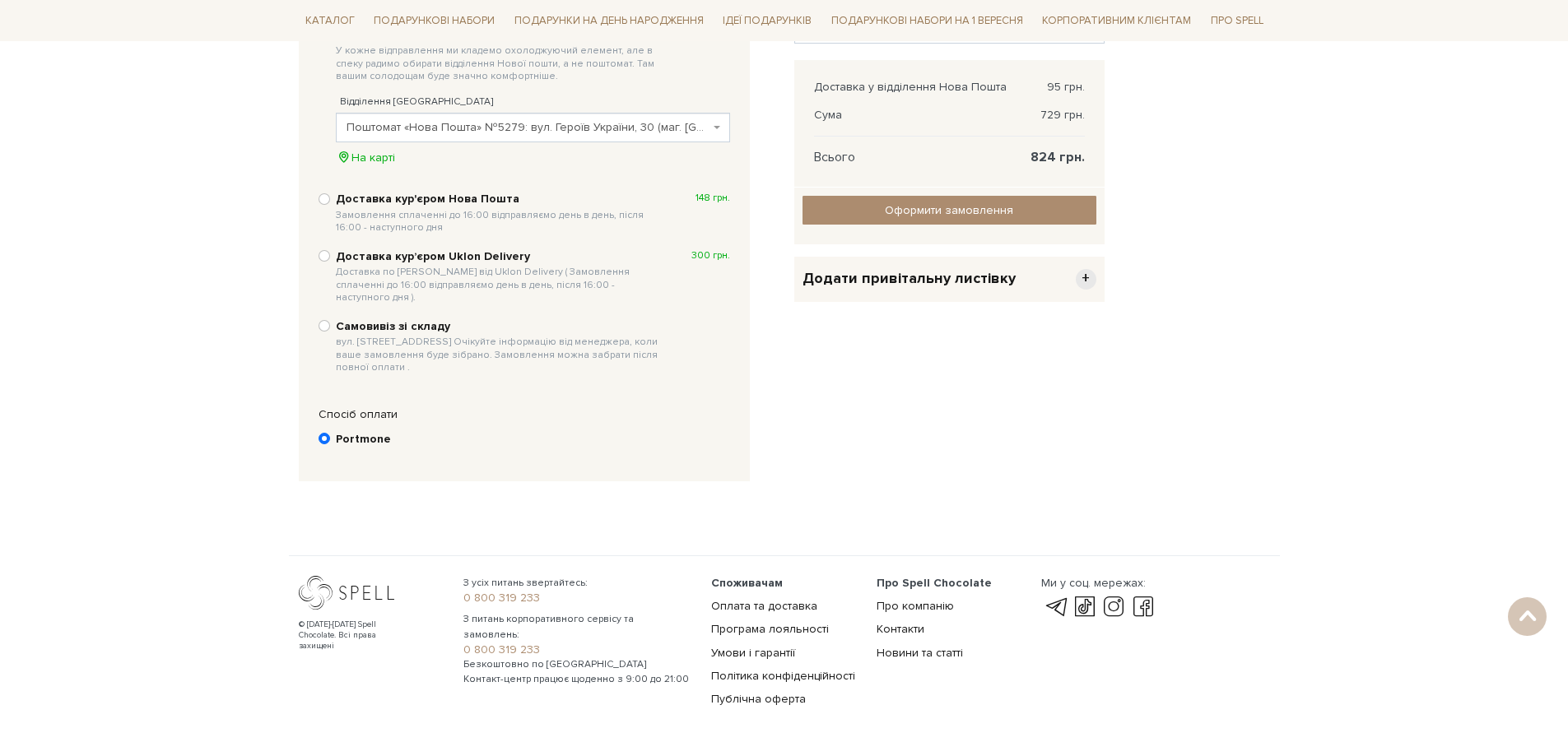
click at [387, 432] on label "Portmone" at bounding box center [533, 440] width 395 height 16
click at [330, 433] on input "Portmone" at bounding box center [324, 439] width 11 height 11
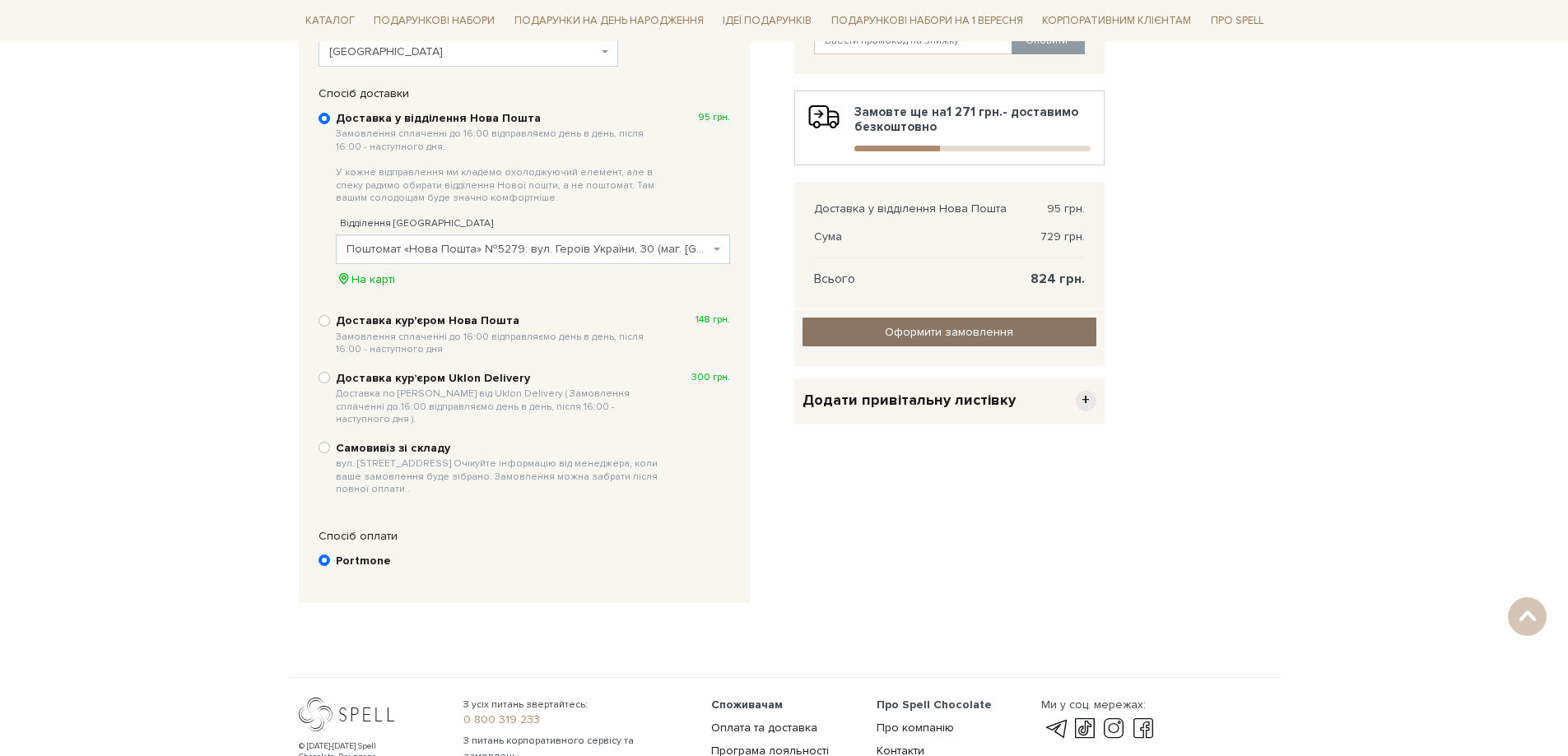
scroll to position [366, 0]
click at [874, 323] on input "Оформити замовлення" at bounding box center [949, 330] width 294 height 29
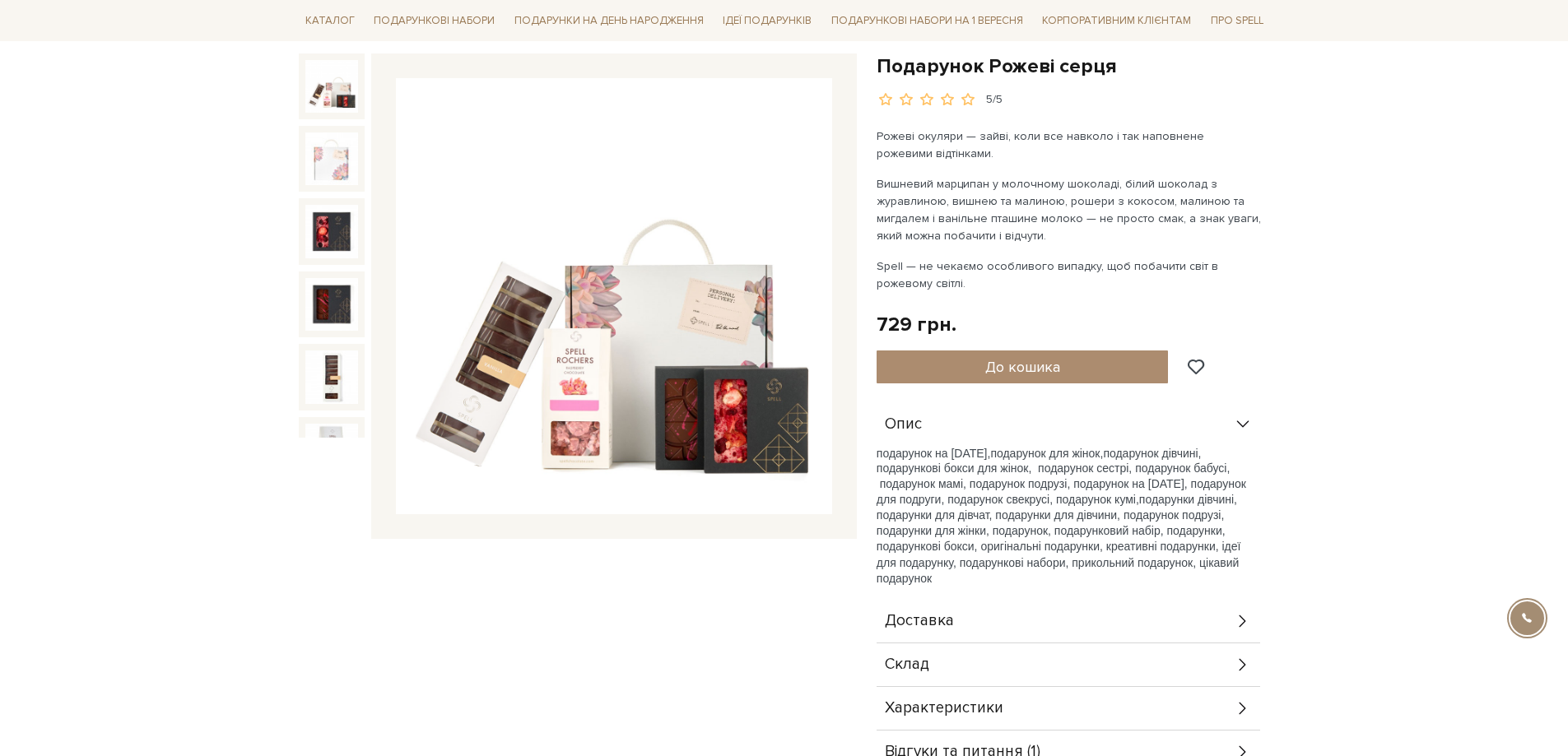
scroll to position [658, 0]
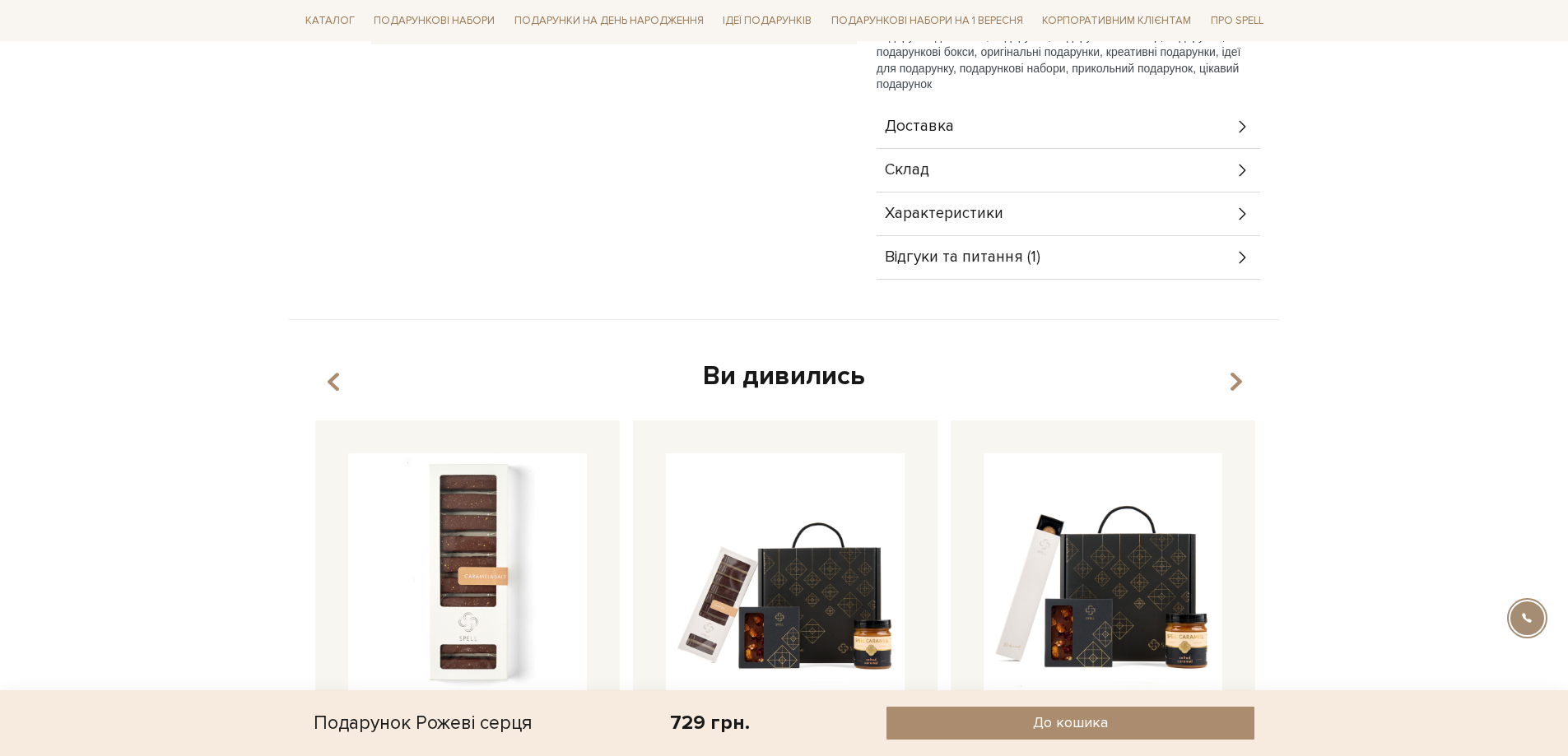
click at [986, 257] on span "Відгуки та питання (1)" at bounding box center [962, 258] width 155 height 15
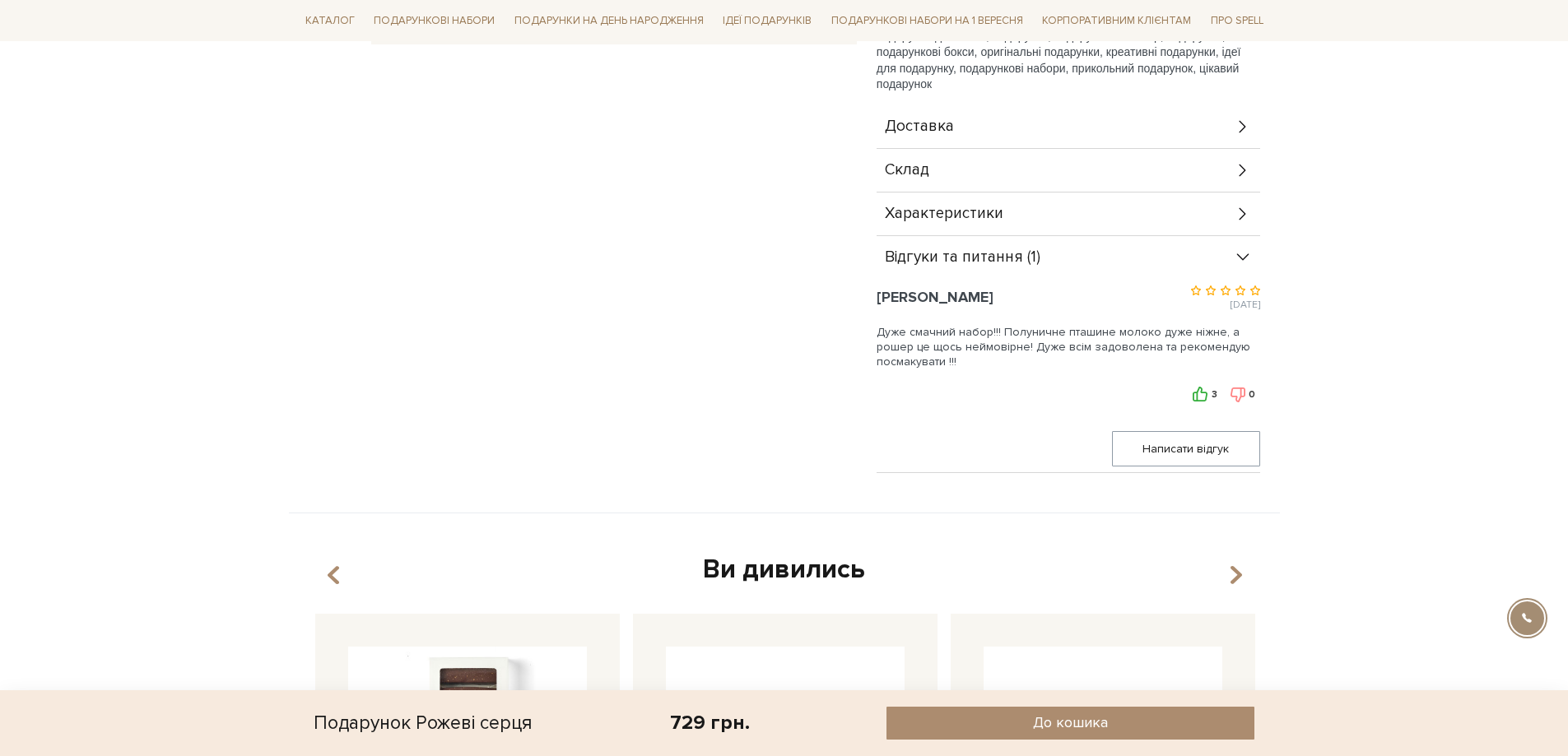
click at [976, 218] on span "Характеристики" at bounding box center [944, 214] width 119 height 15
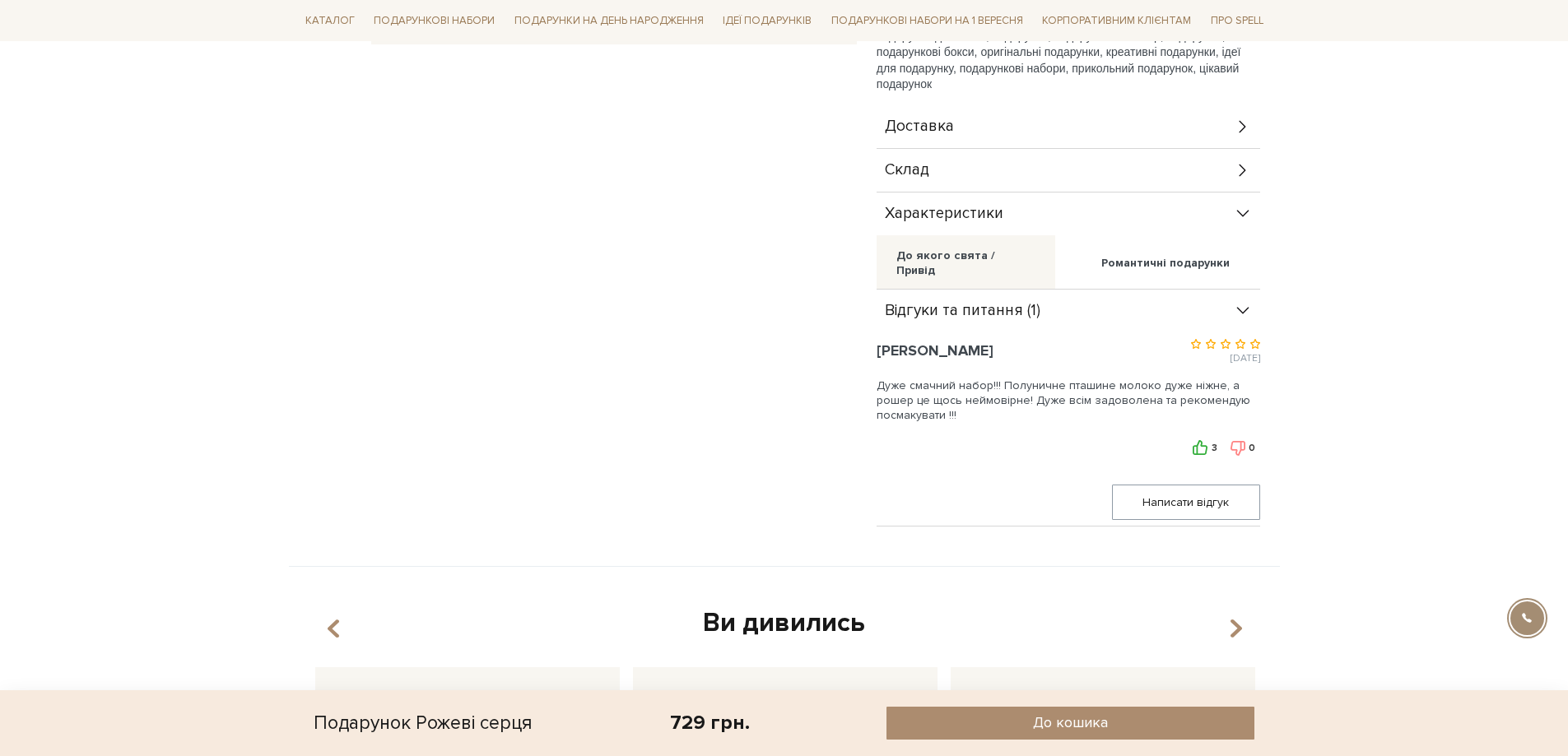
click at [924, 173] on span "Склад" at bounding box center [906, 170] width 44 height 15
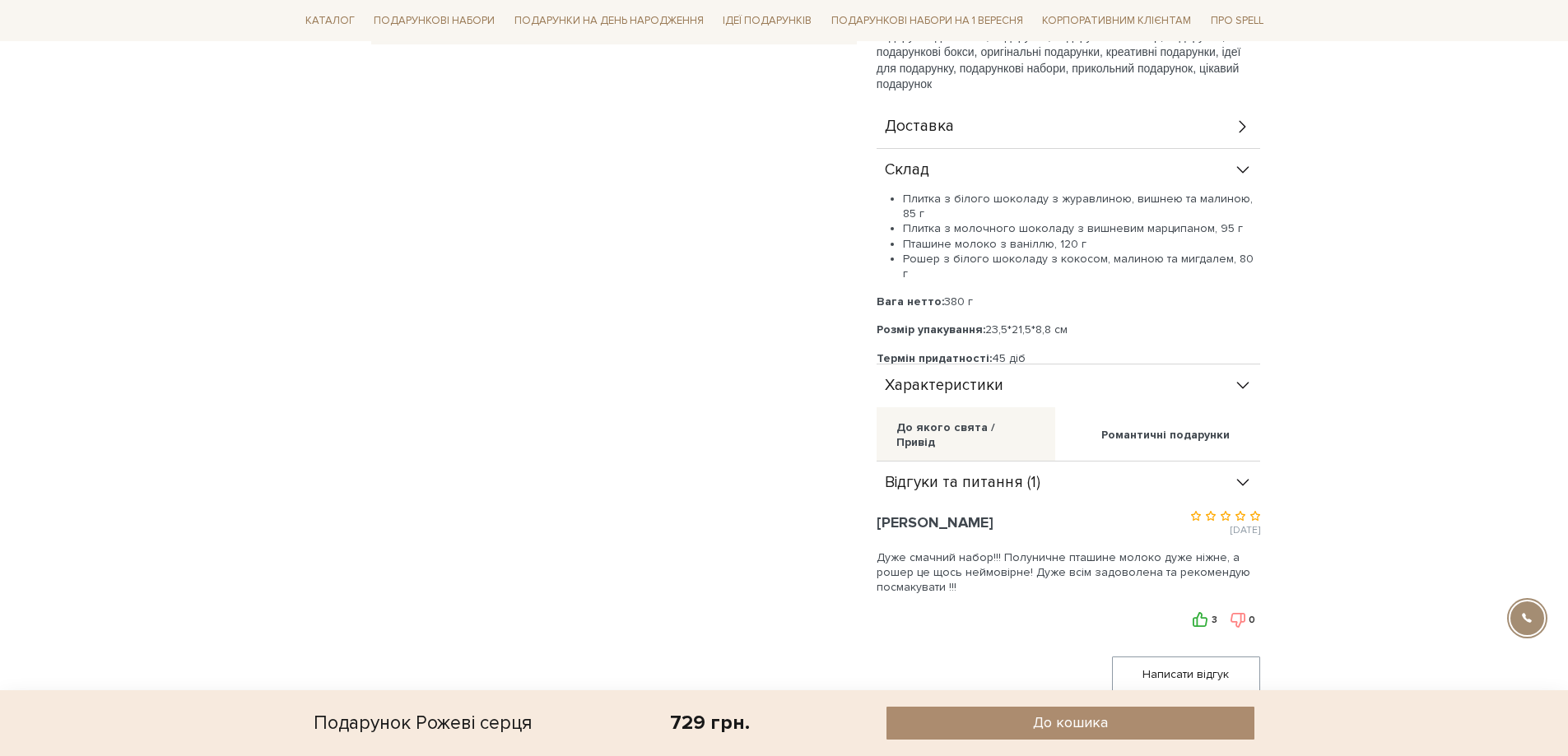
click at [940, 127] on span "Доставка" at bounding box center [918, 127] width 69 height 15
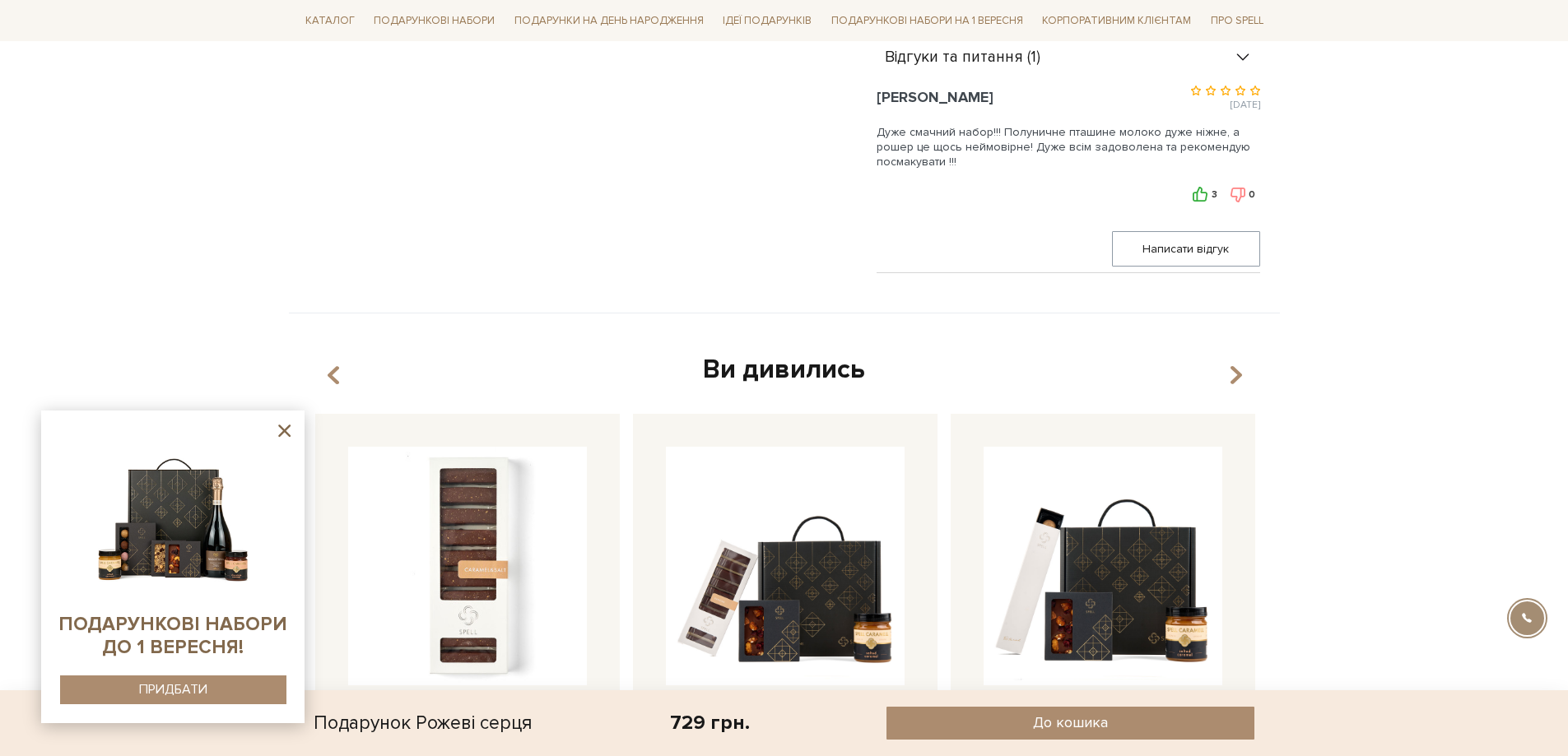
scroll to position [1047, 0]
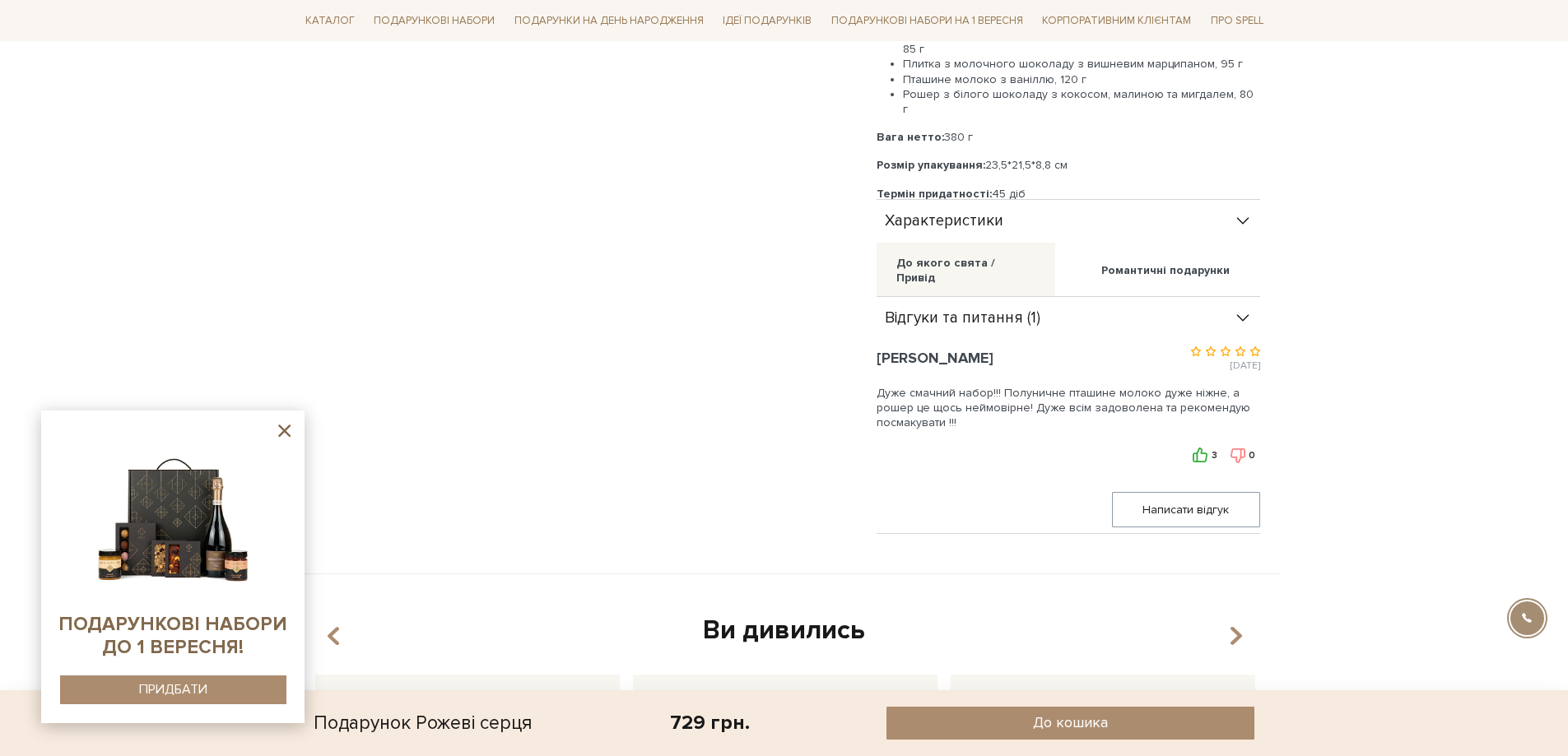
click at [1527, 621] on div at bounding box center [1527, 618] width 37 height 37
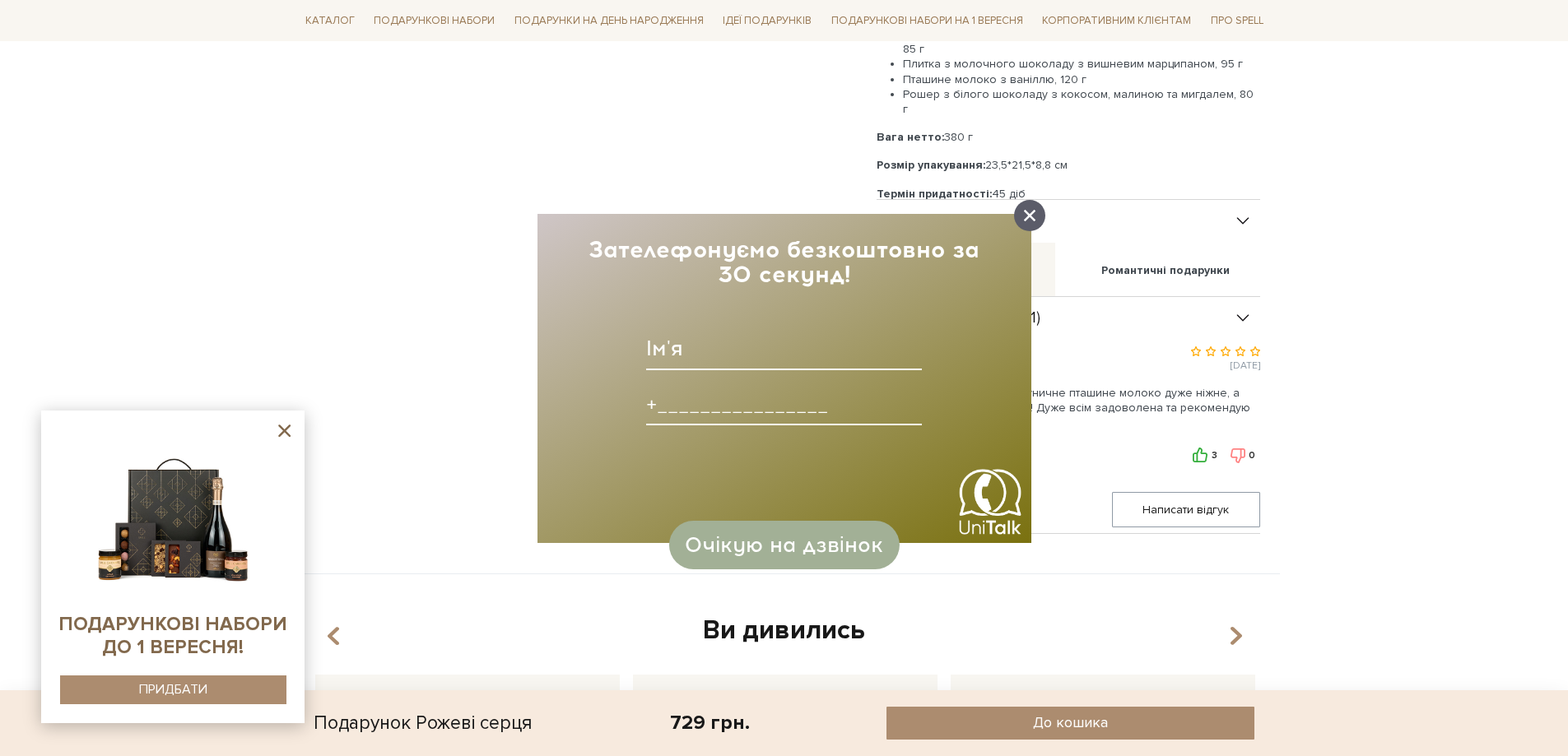
click at [1033, 218] on icon at bounding box center [1029, 216] width 11 height 11
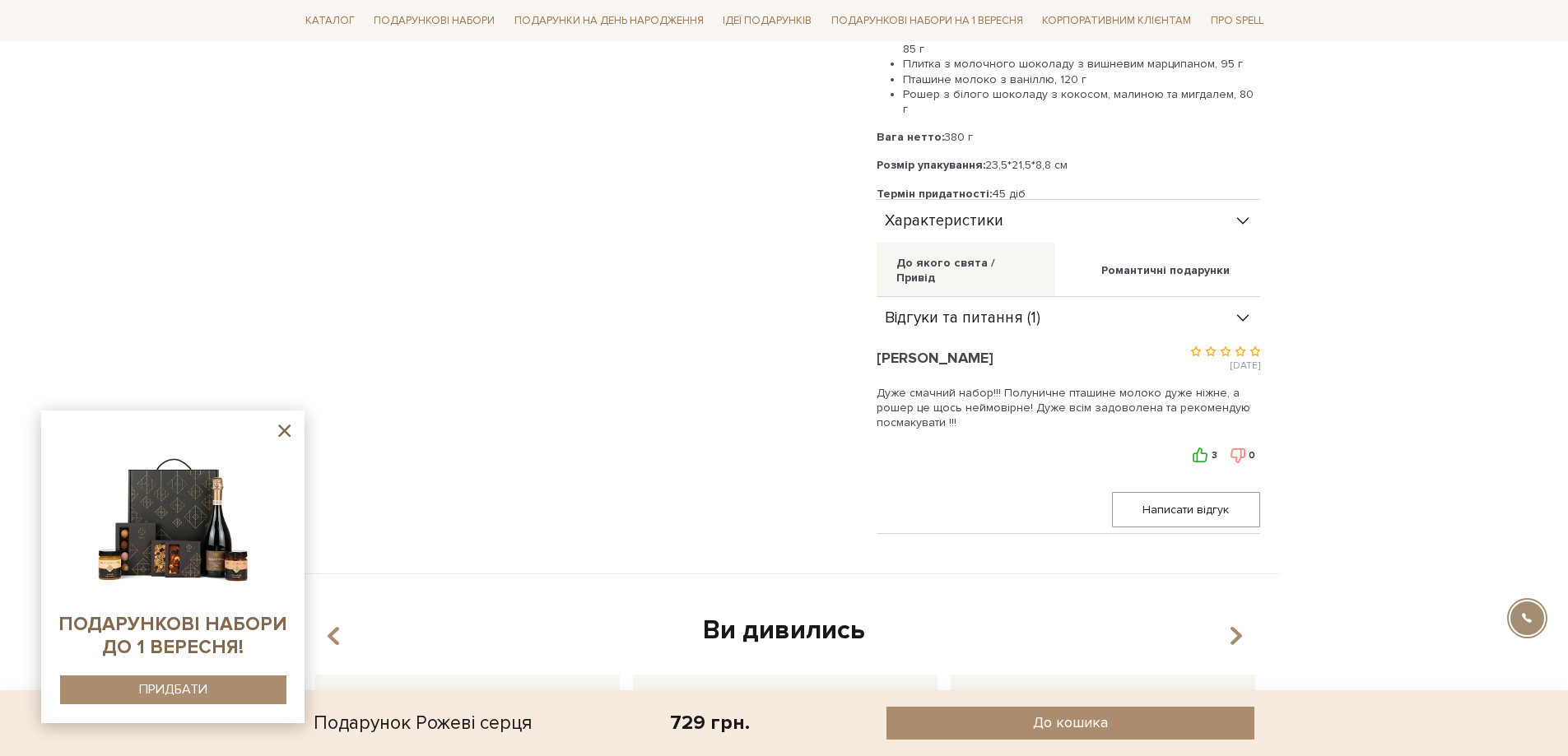
click at [279, 436] on icon at bounding box center [283, 430] width 12 height 12
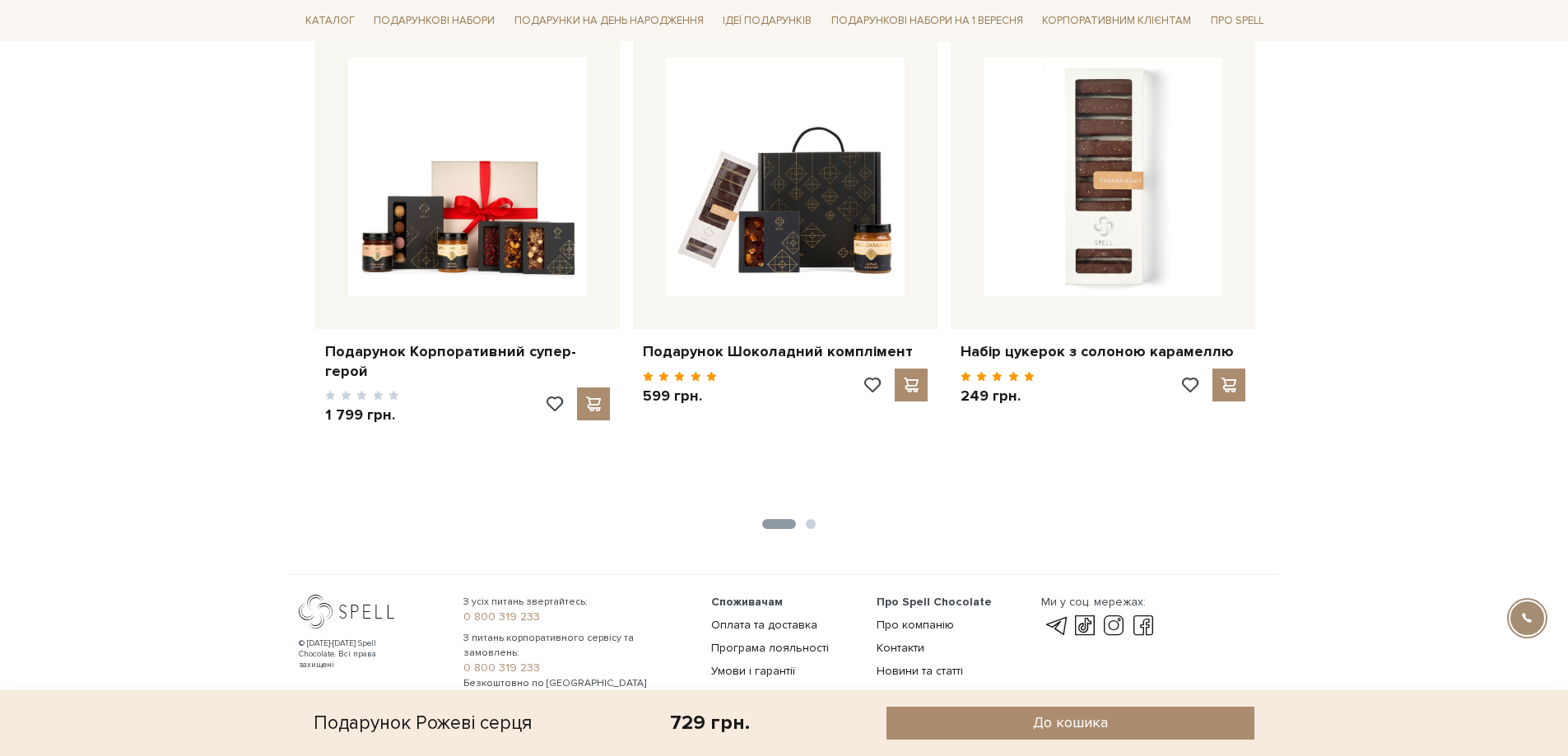
scroll to position [2364, 0]
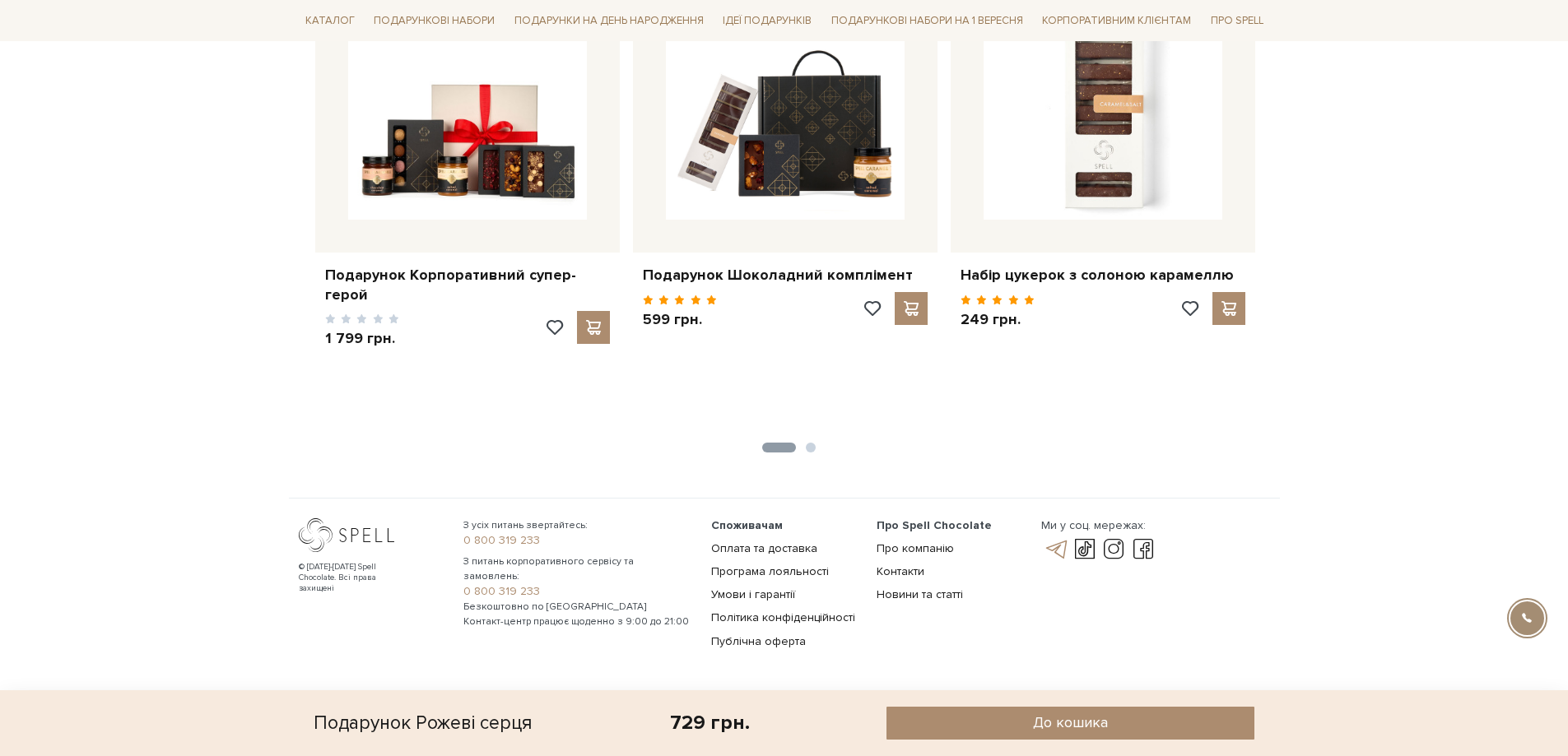
click at [1059, 545] on link at bounding box center [1055, 549] width 28 height 20
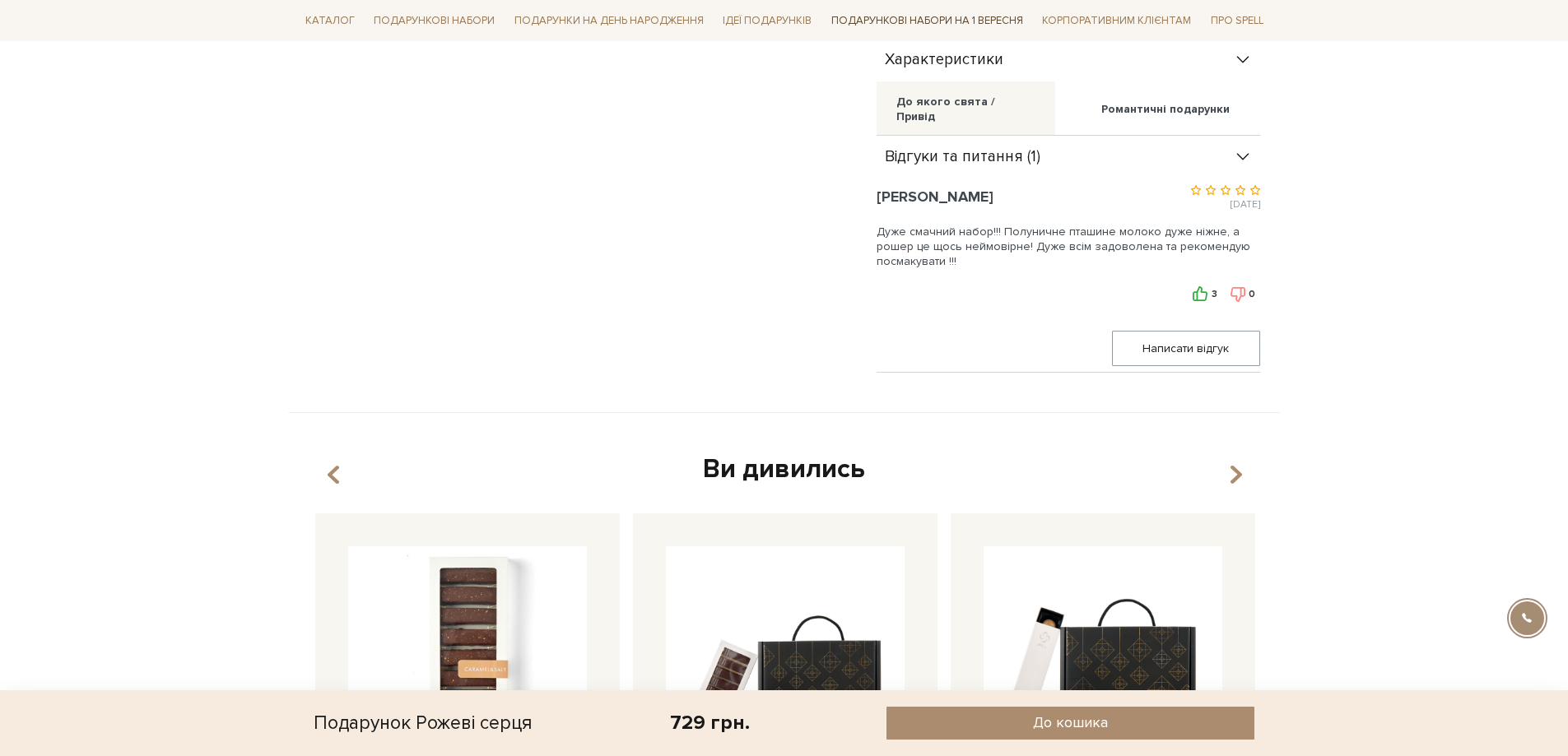
scroll to position [1212, 0]
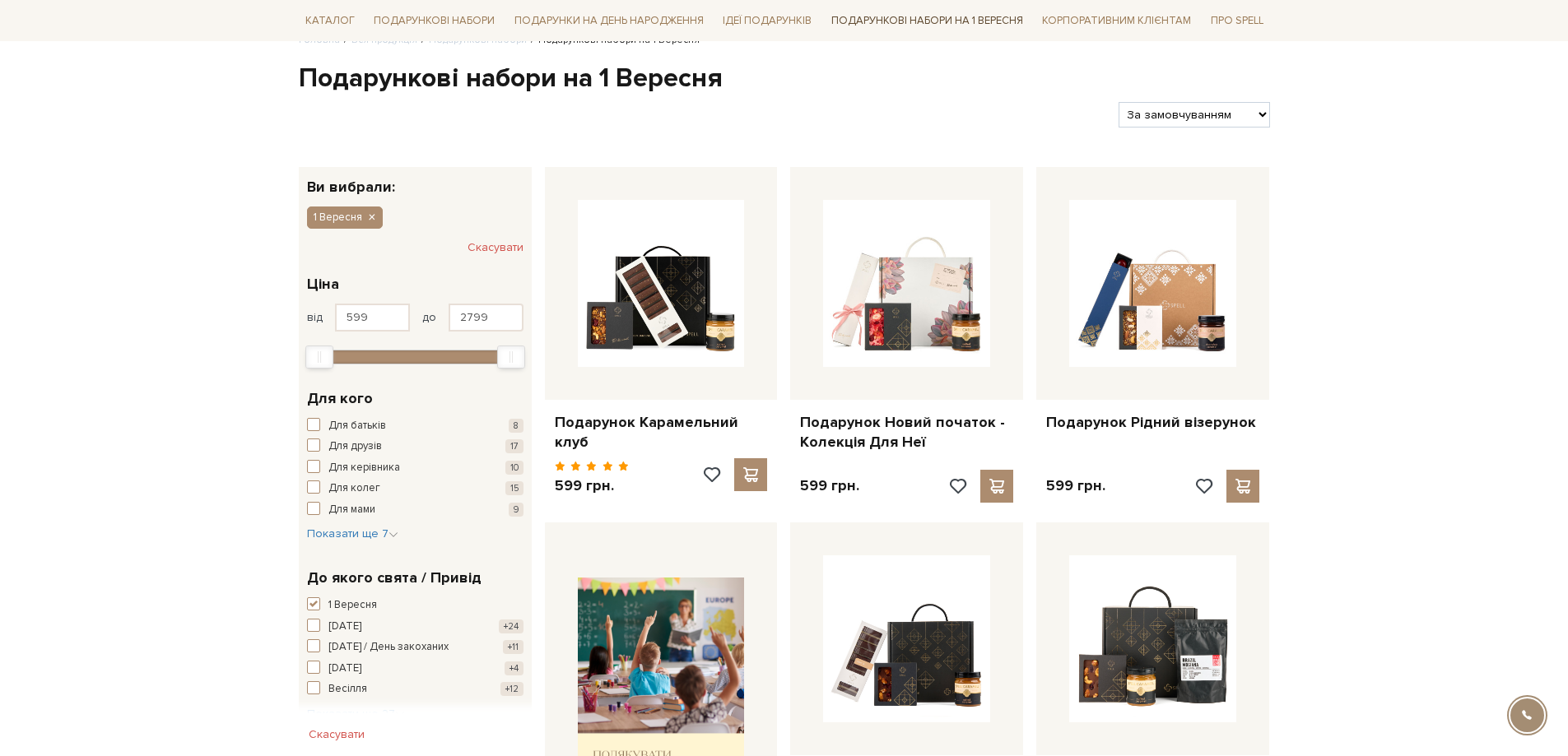
scroll to position [165, 0]
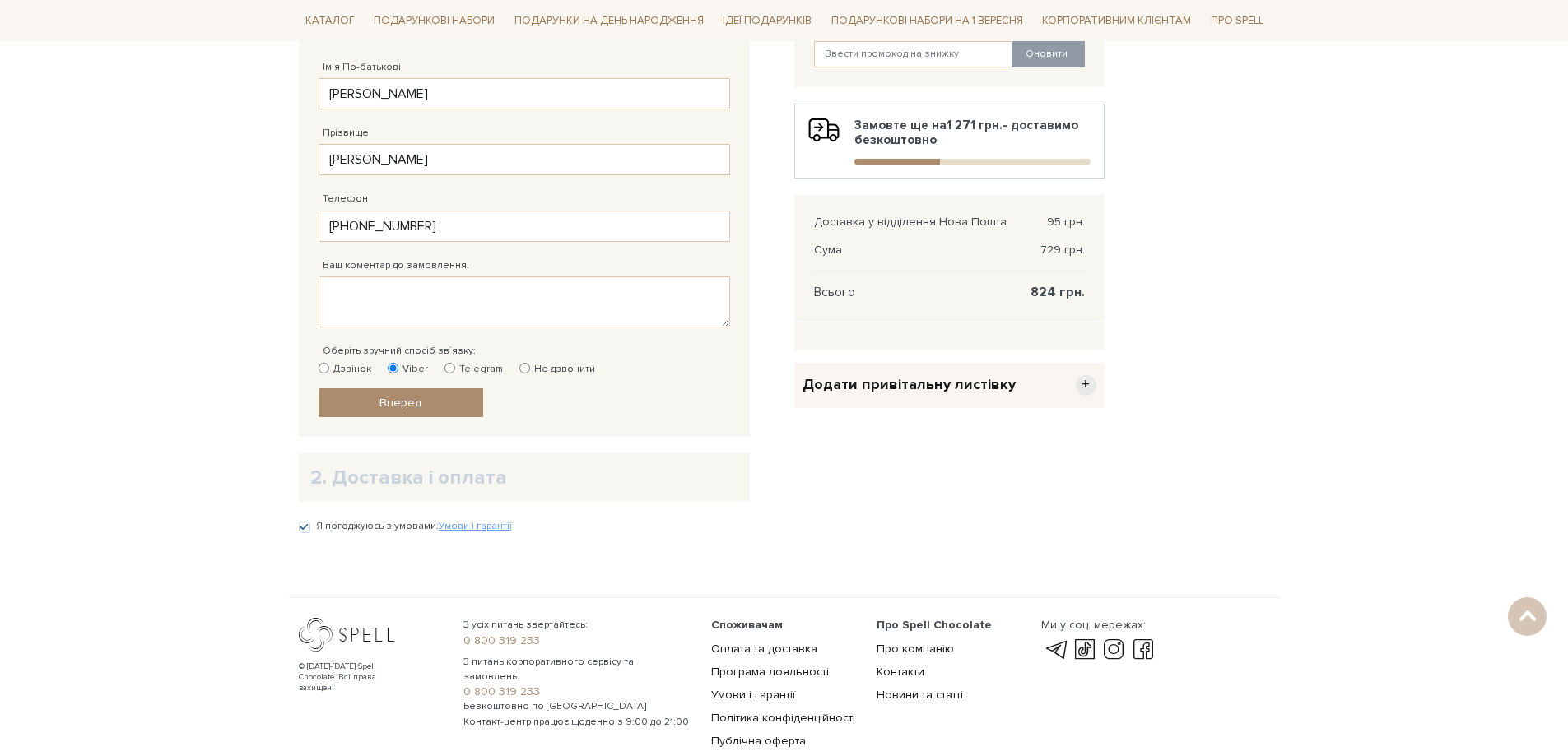
scroll to position [366, 0]
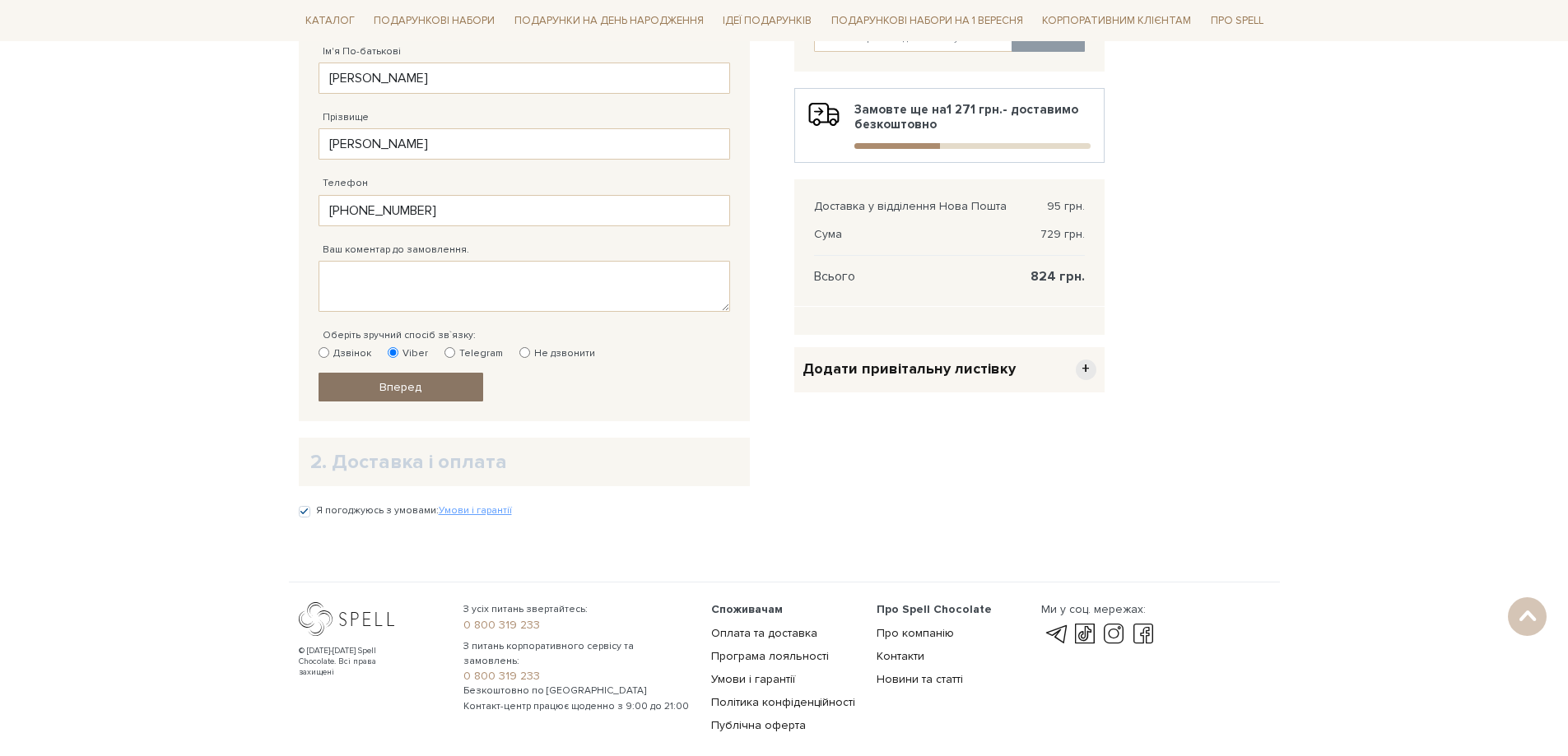
click at [369, 381] on link "Вперед" at bounding box center [400, 387] width 165 height 29
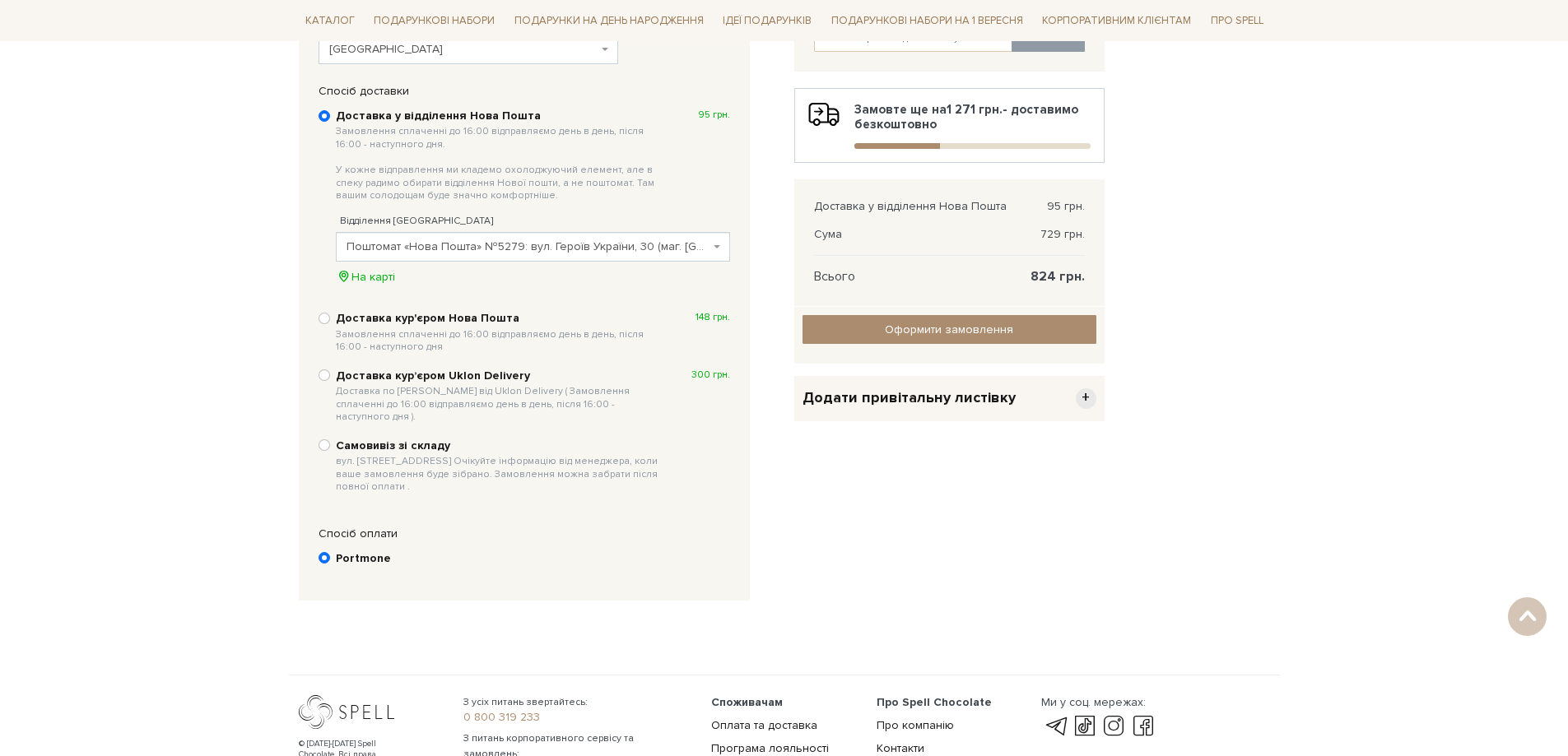
scroll to position [321, 0]
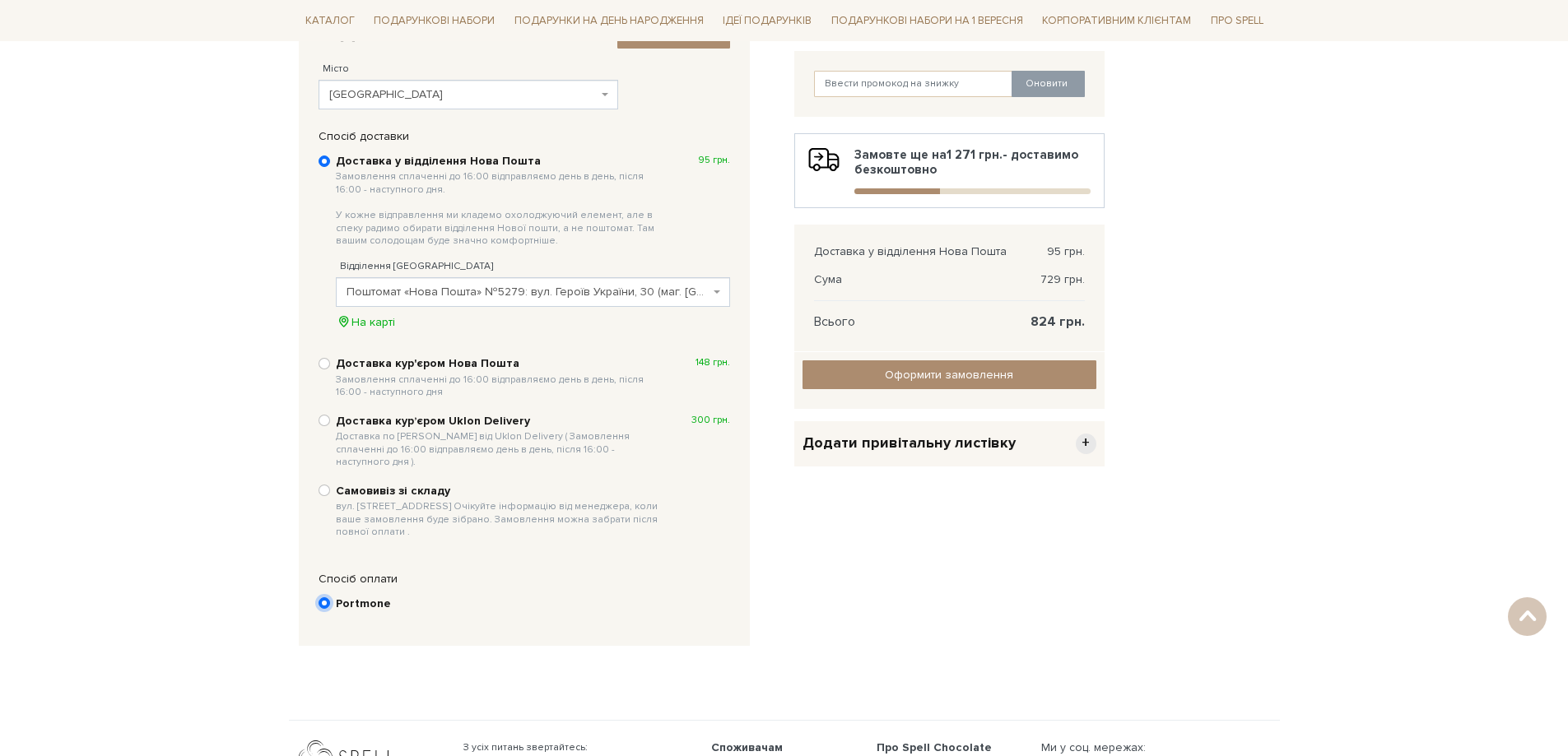
click at [323, 597] on input "Portmone" at bounding box center [324, 603] width 11 height 11
click at [874, 368] on input "Оформити замовлення" at bounding box center [949, 375] width 294 height 29
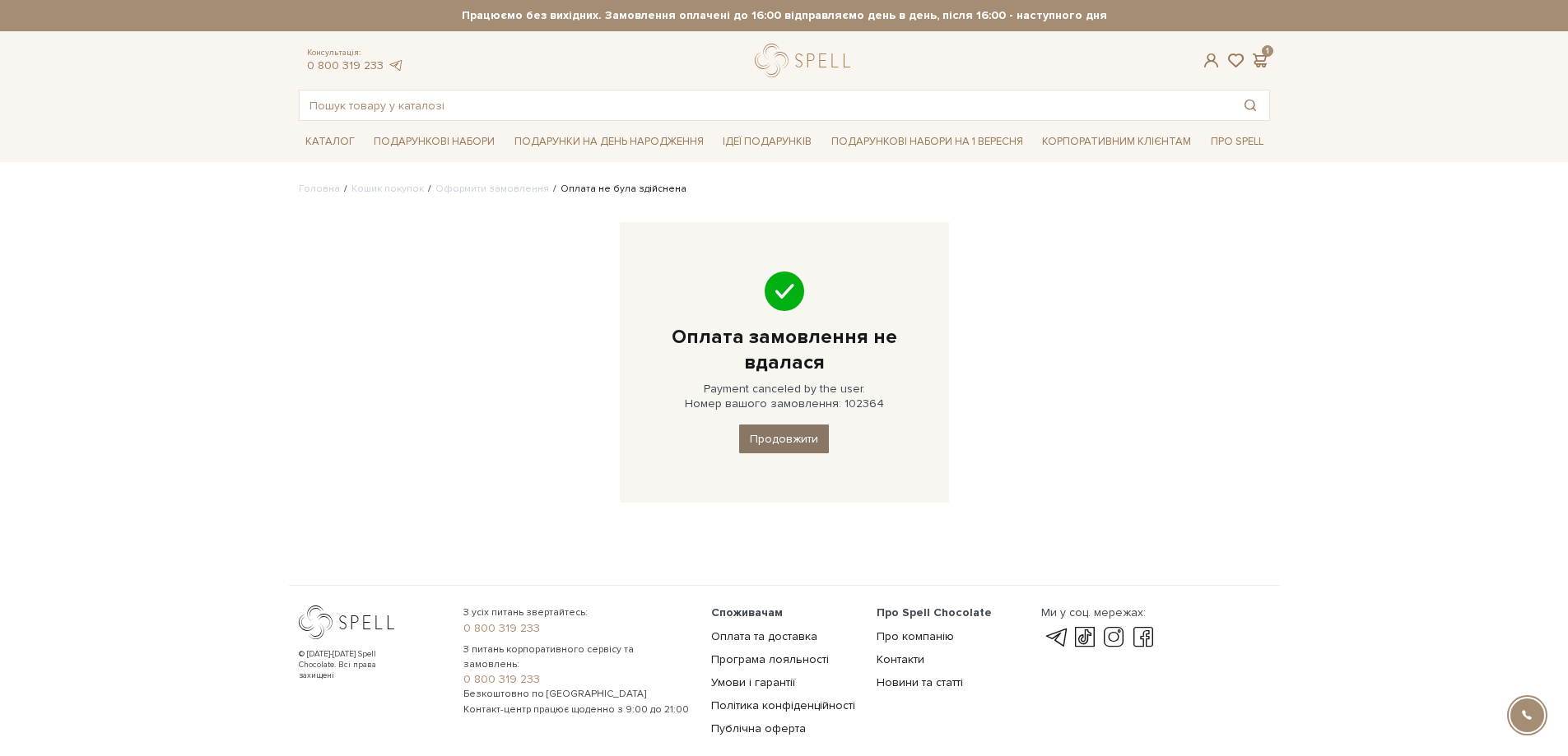
click at [799, 444] on link "Продовжити" at bounding box center [784, 439] width 89 height 29
